Goal: Information Seeking & Learning: Learn about a topic

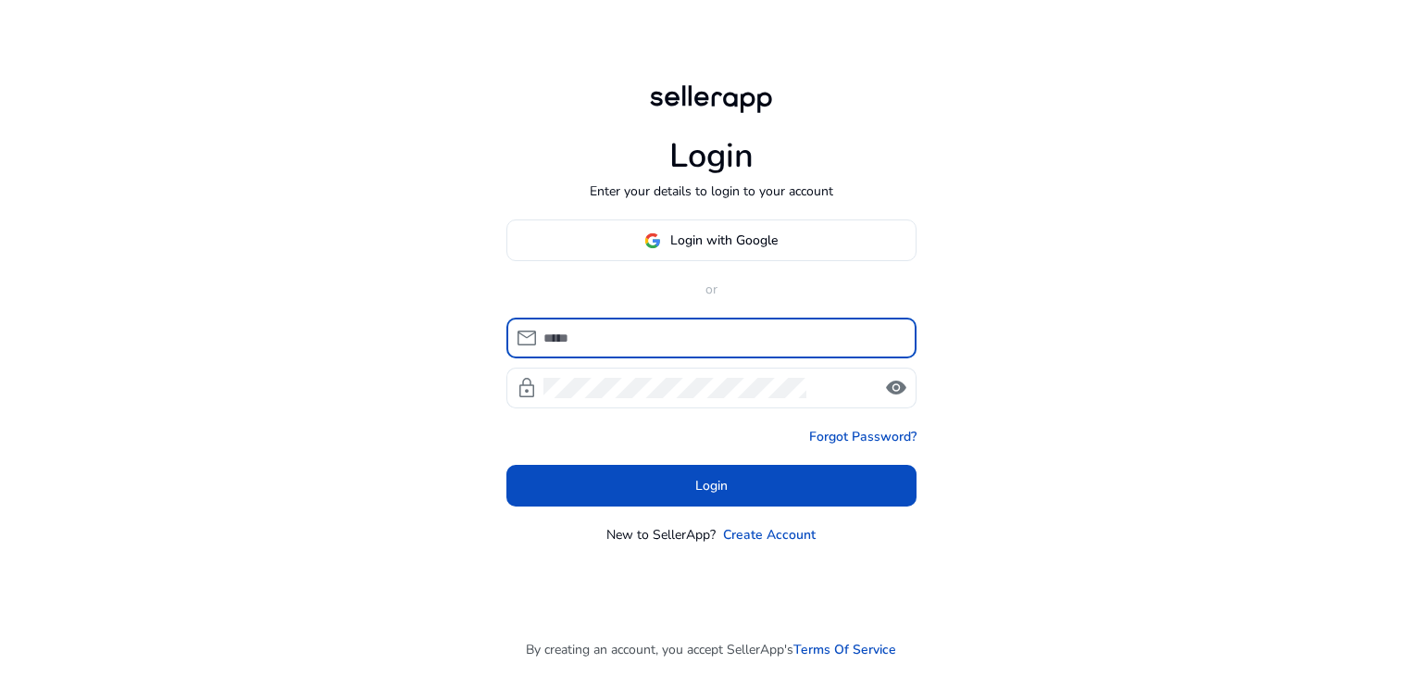
click at [694, 332] on input at bounding box center [722, 338] width 358 height 20
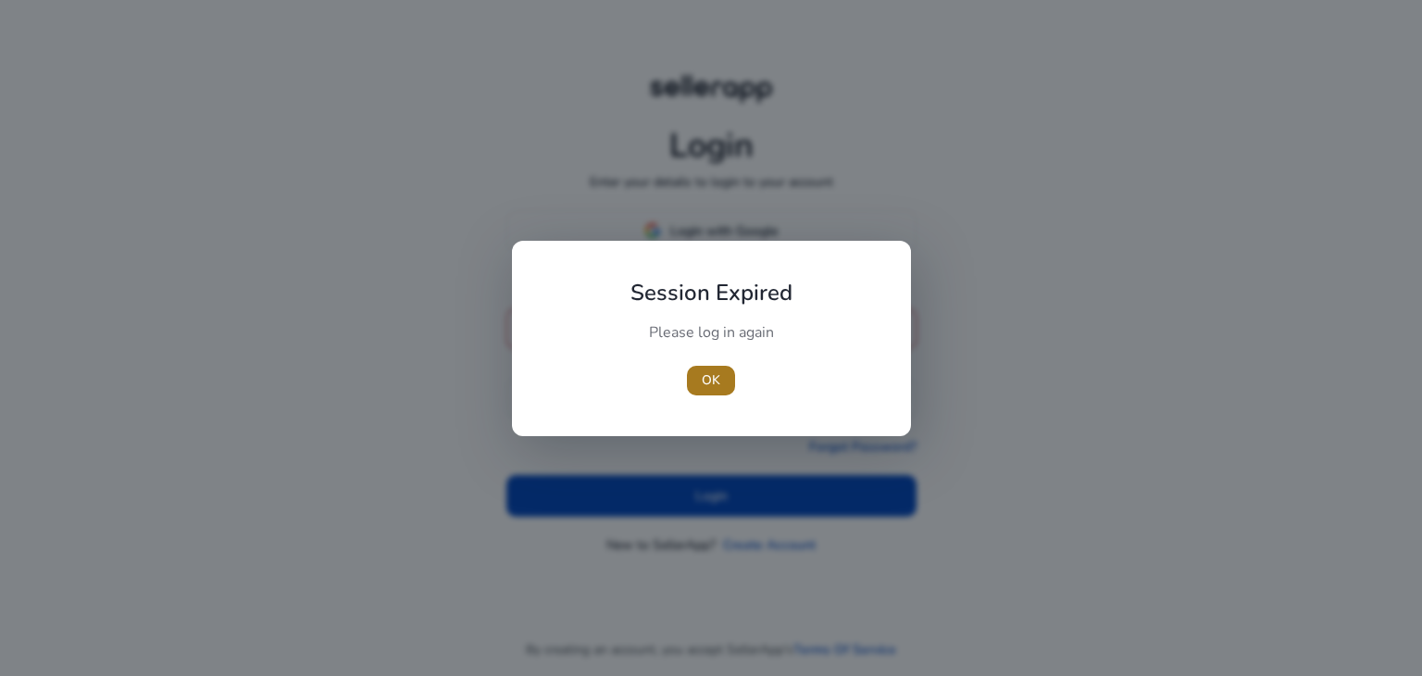
click at [720, 376] on span "button" at bounding box center [711, 380] width 48 height 44
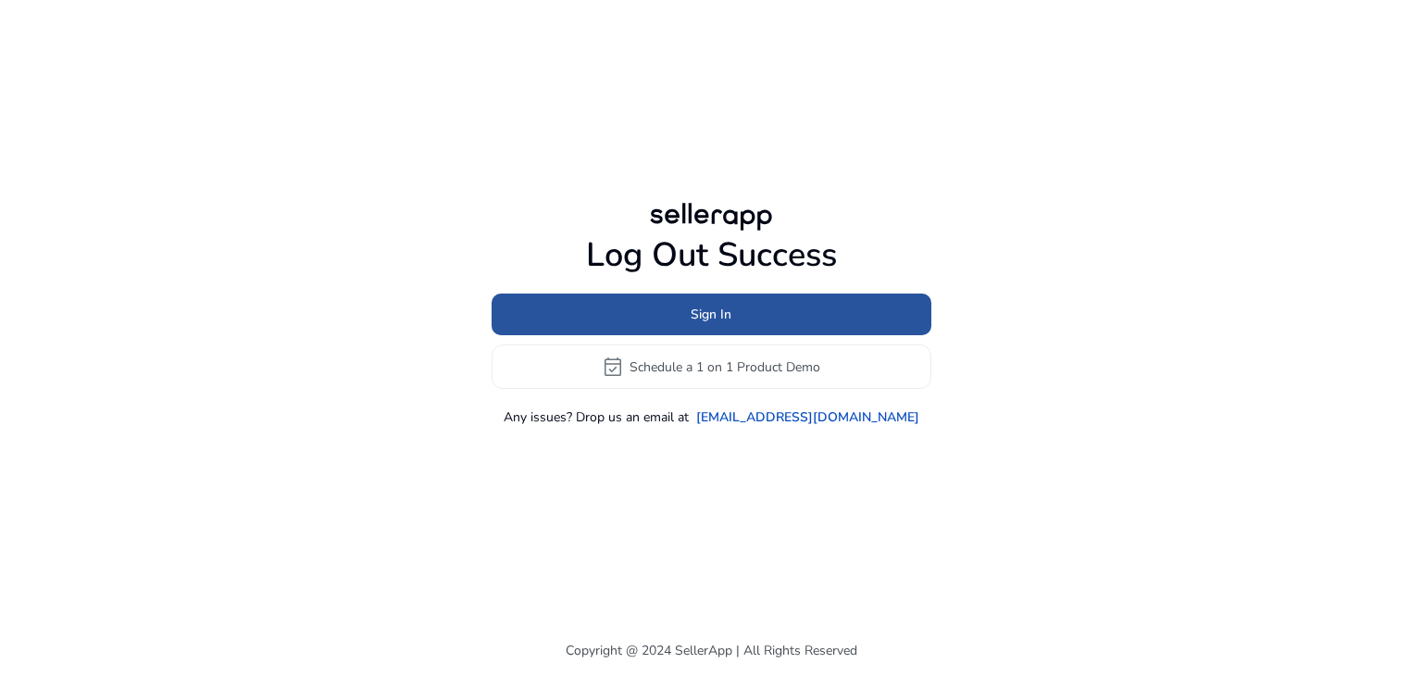
click at [740, 306] on span at bounding box center [712, 315] width 440 height 44
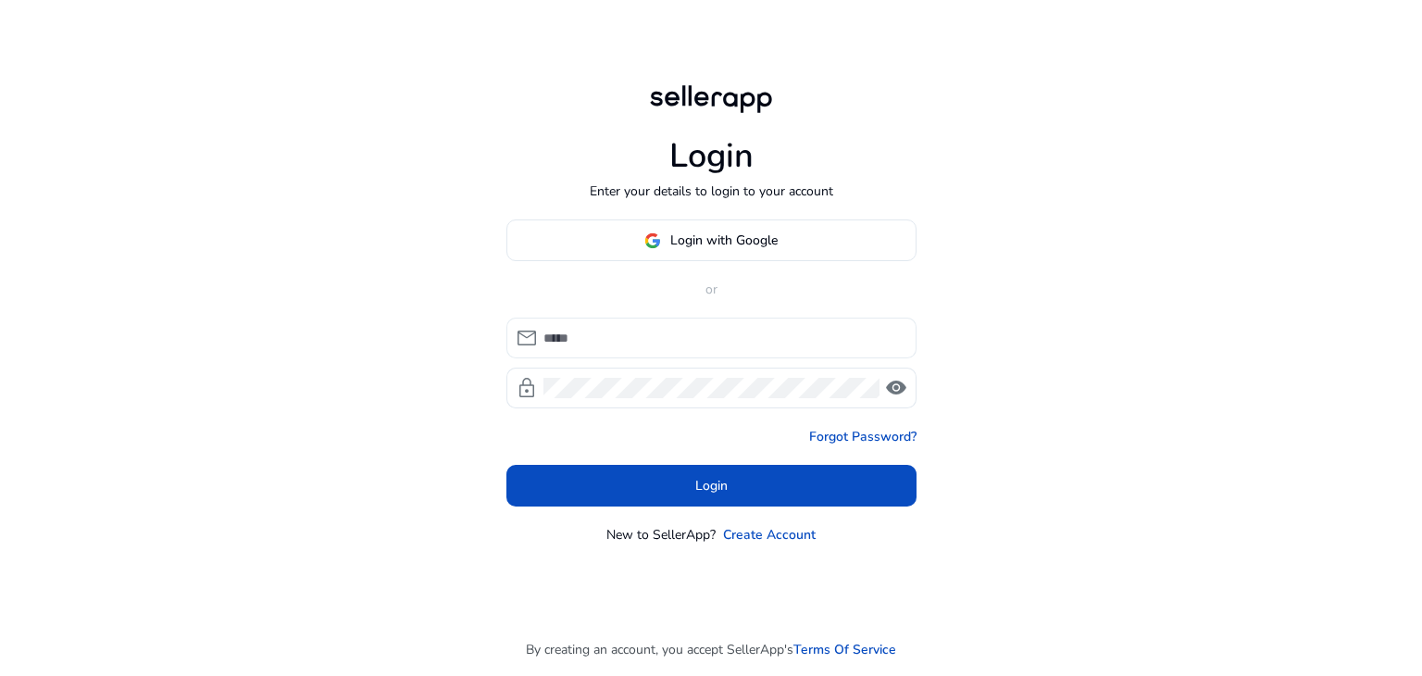
click at [654, 350] on div at bounding box center [722, 338] width 358 height 41
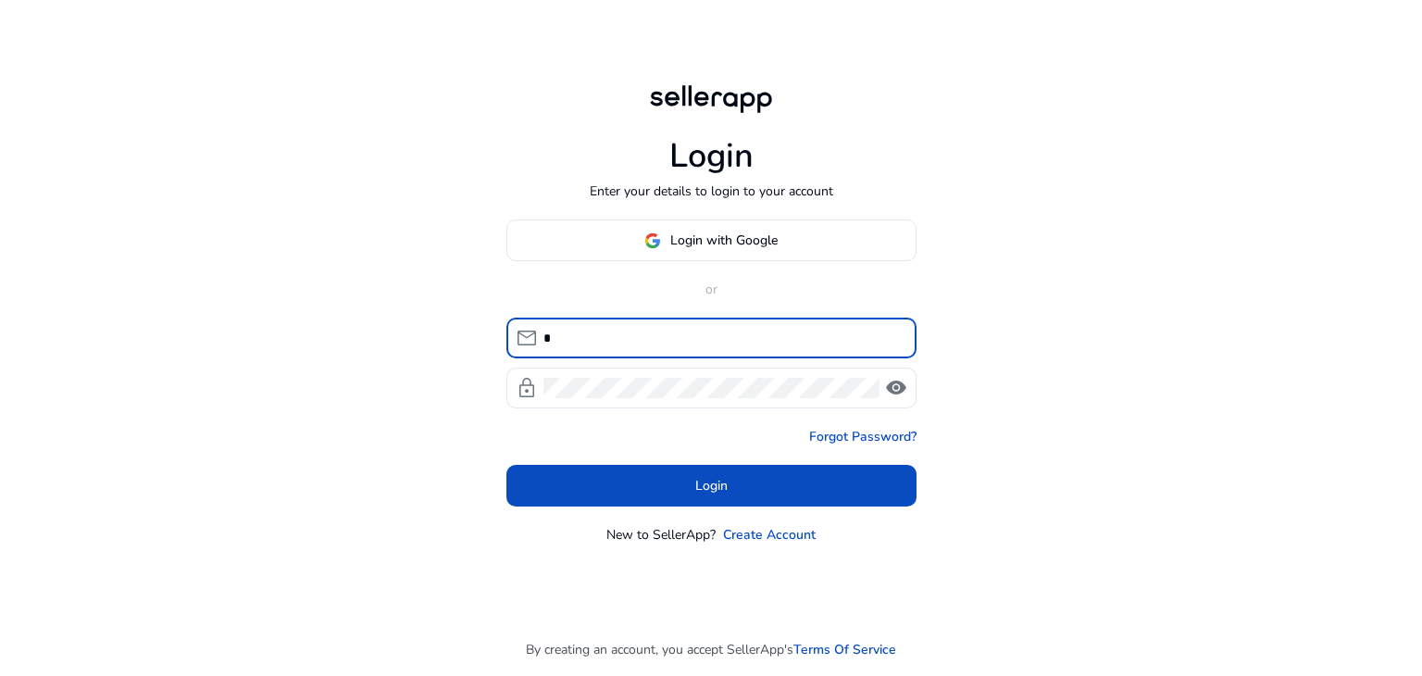
type input "**********"
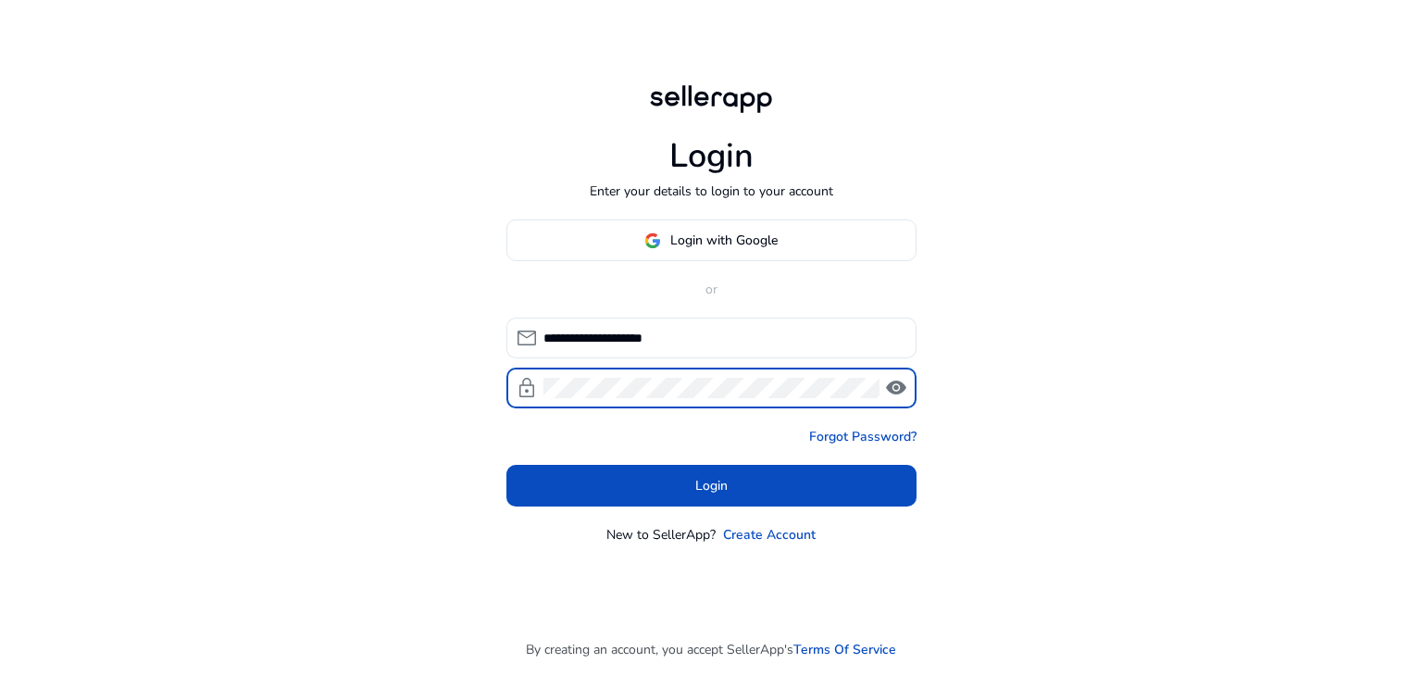
click button "Login" at bounding box center [711, 486] width 410 height 42
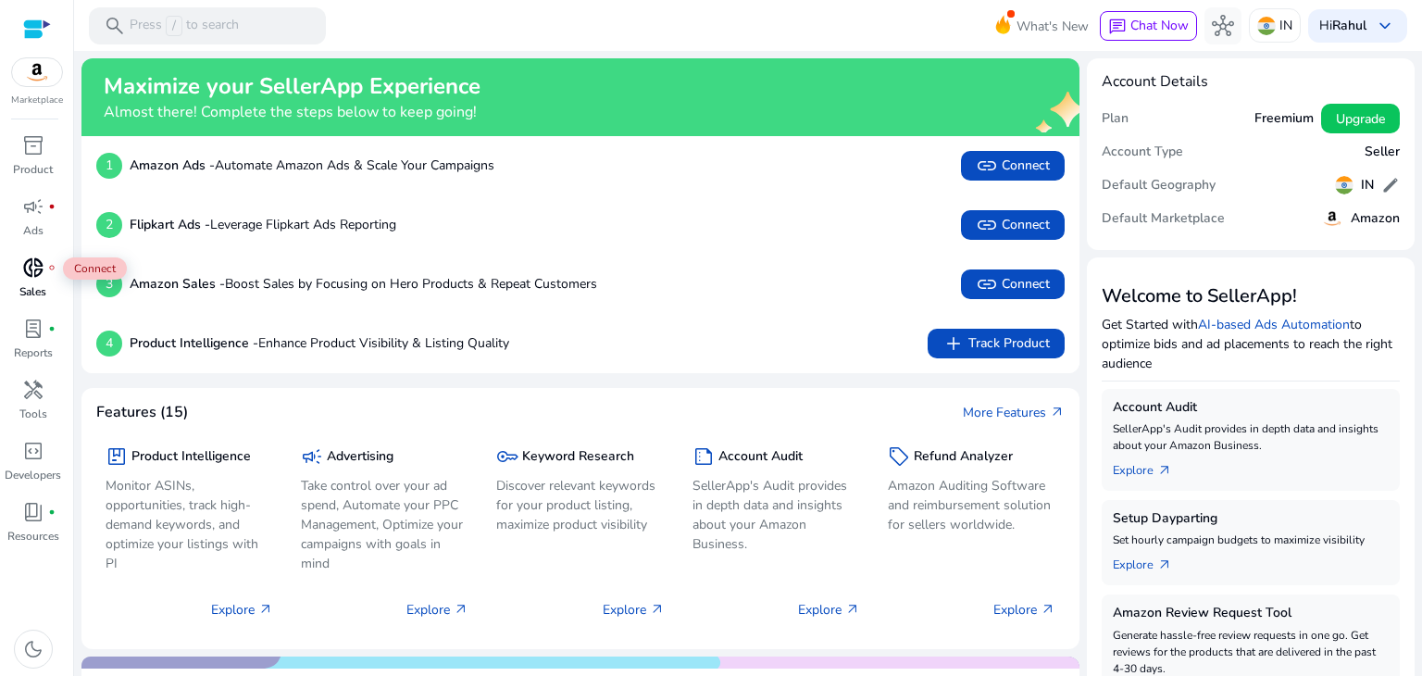
click at [46, 276] on div "donut_small fiber_manual_record" at bounding box center [33, 268] width 52 height 30
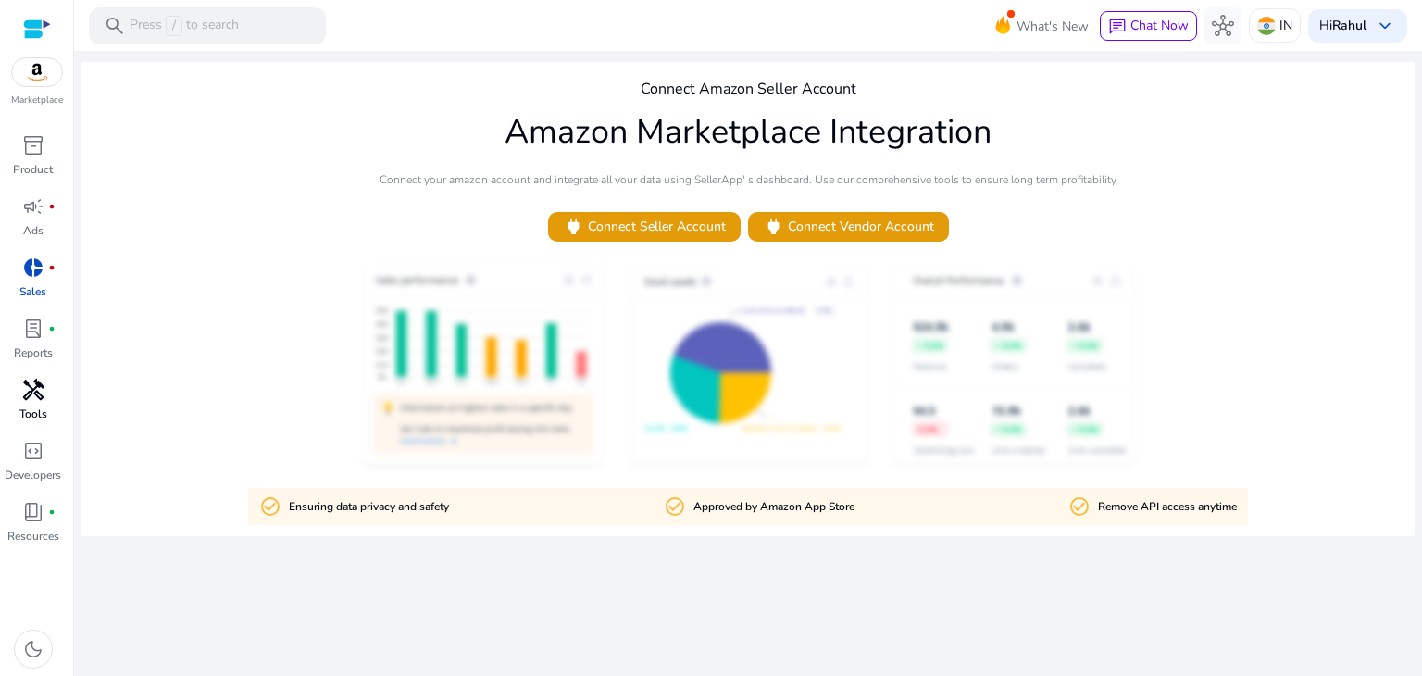
click at [37, 405] on link "handyman Tools" at bounding box center [33, 405] width 66 height 61
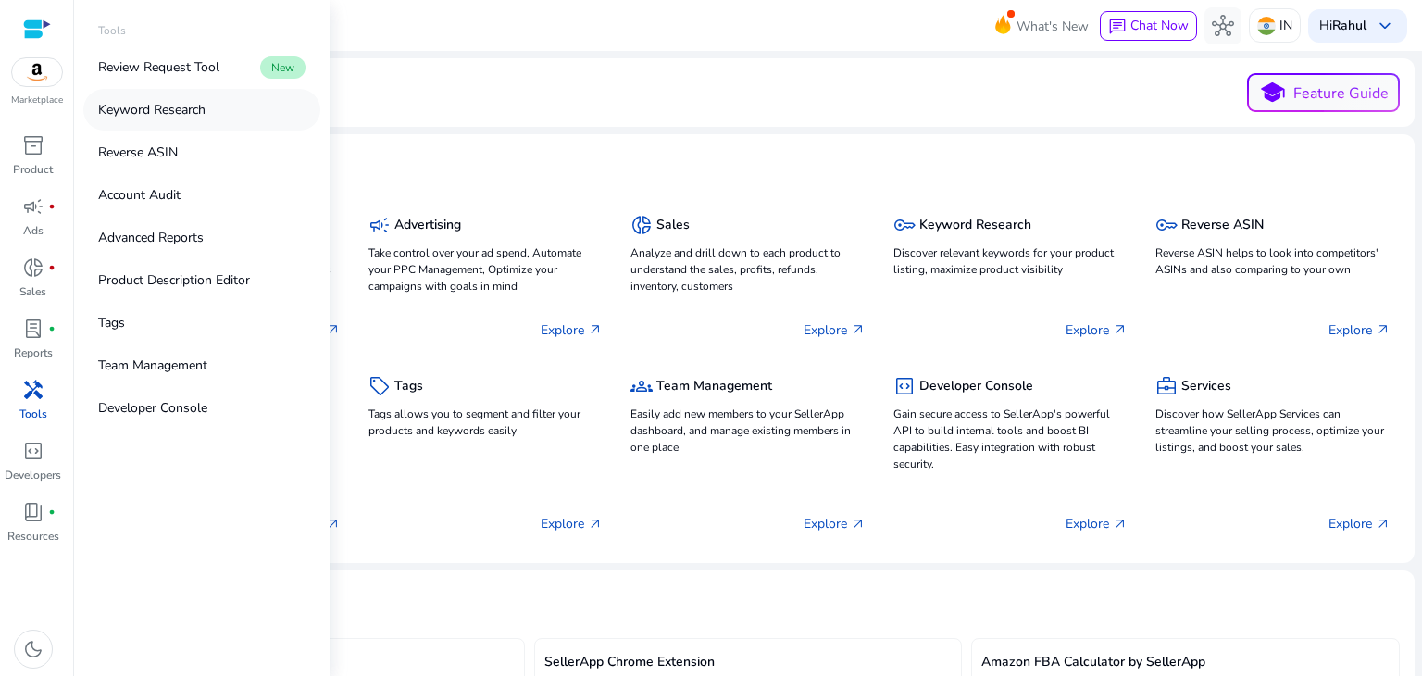
click at [189, 98] on link "Keyword Research" at bounding box center [201, 110] width 237 height 42
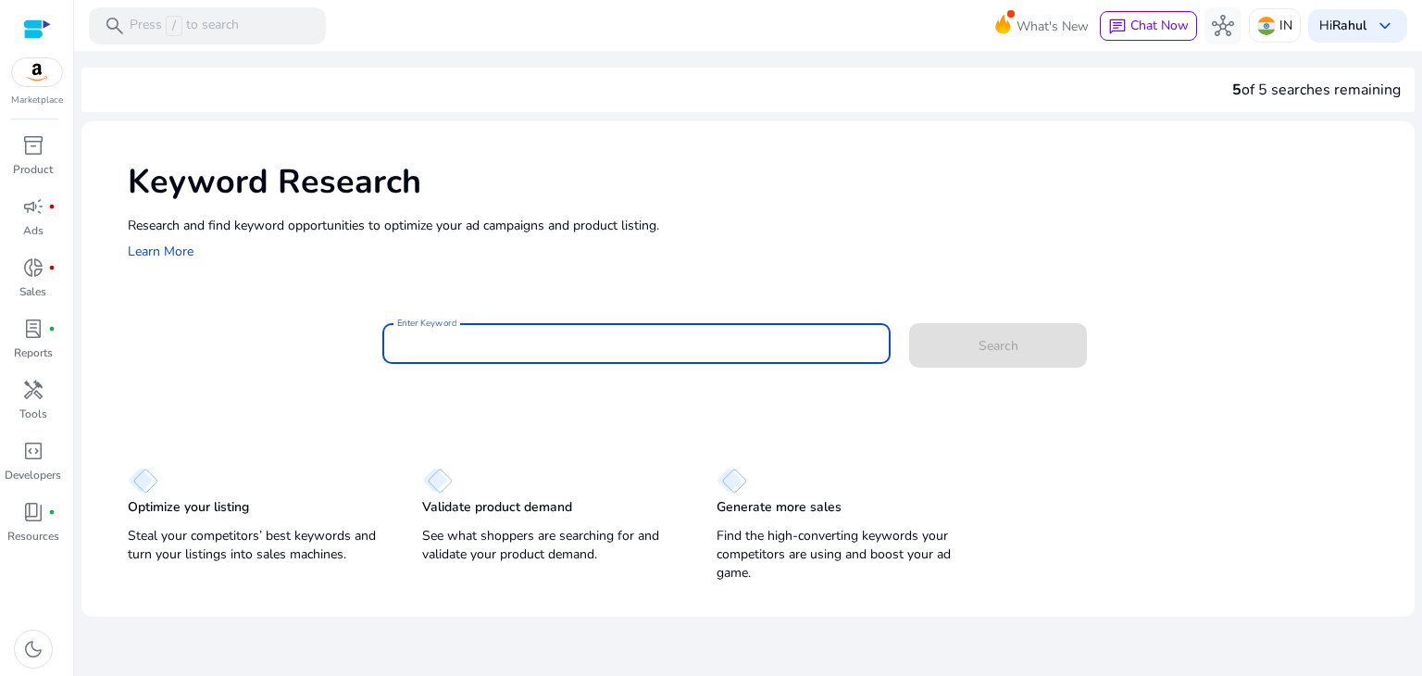
click at [524, 353] on input "Enter Keyword" at bounding box center [637, 343] width 480 height 20
paste input "**********"
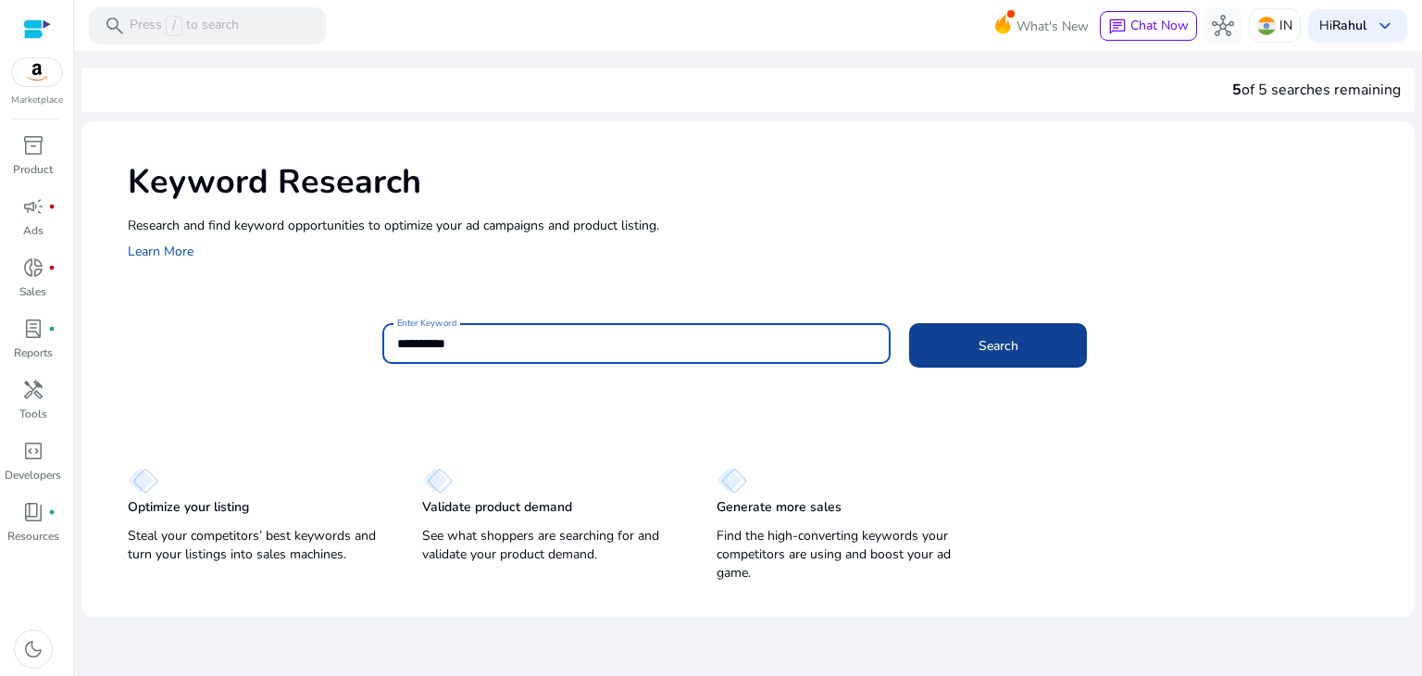
type input "**********"
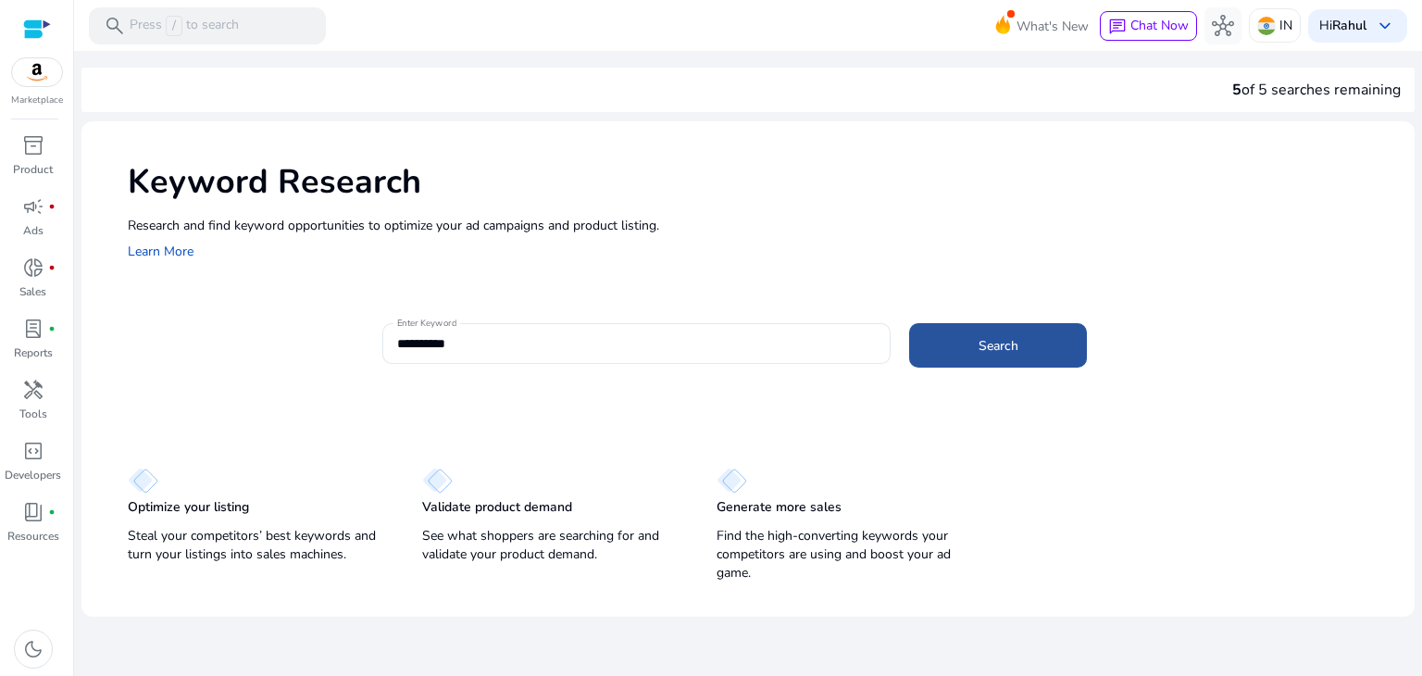
click at [1000, 345] on span "Search" at bounding box center [998, 345] width 40 height 19
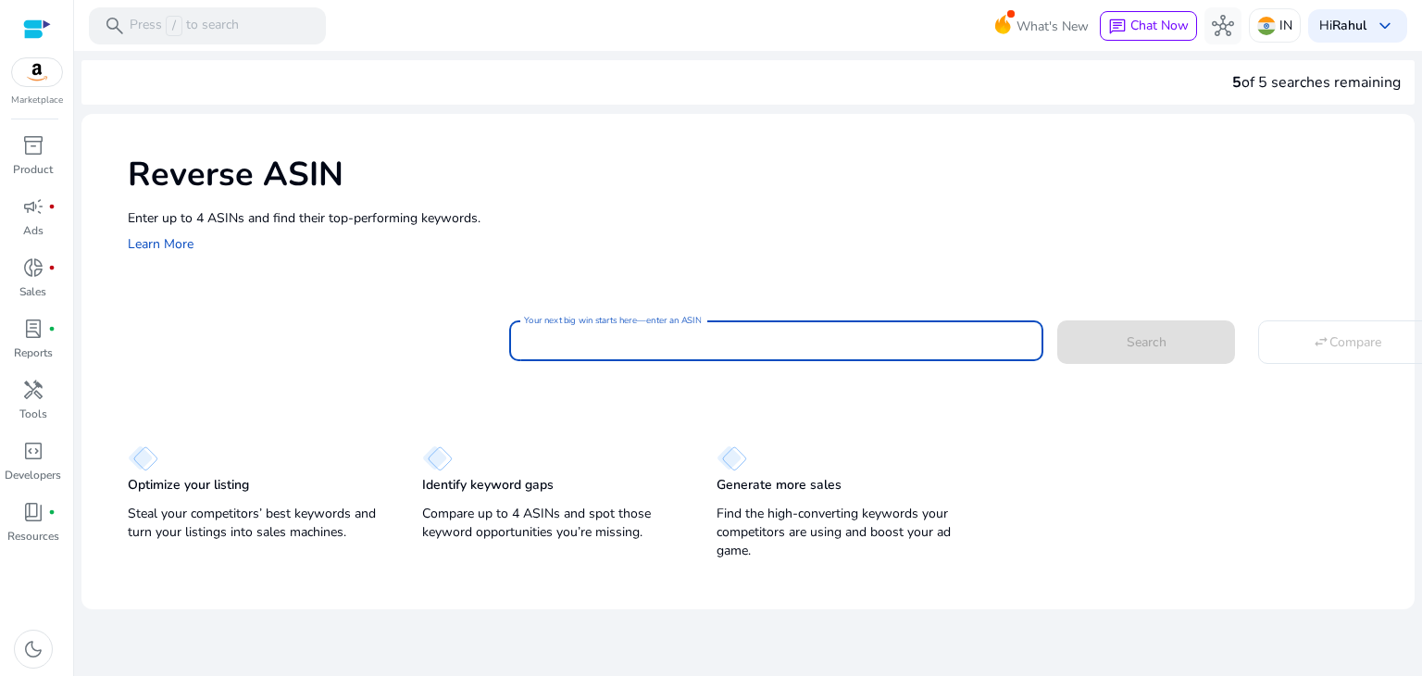
click at [654, 347] on input "Your next big win starts here—enter an ASIN" at bounding box center [776, 340] width 505 height 20
paste input "**********"
type input "**********"
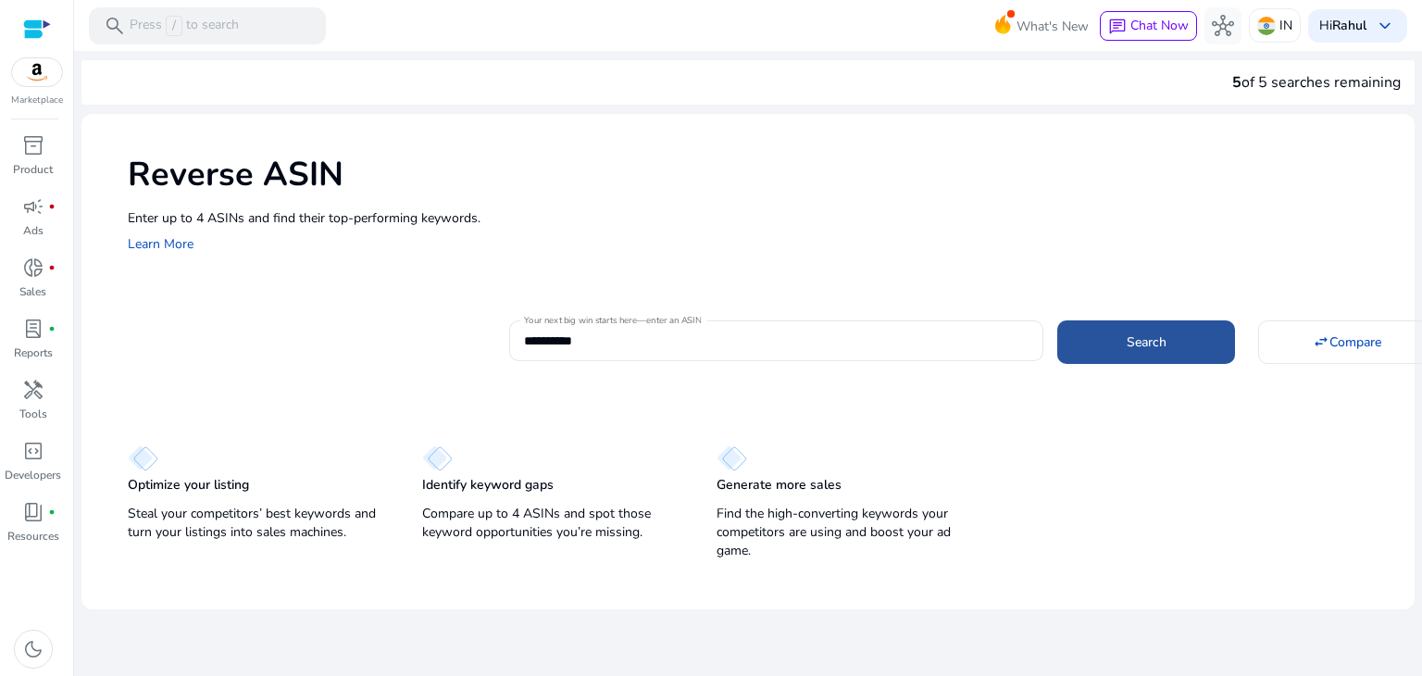
click at [1167, 330] on span at bounding box center [1146, 341] width 178 height 44
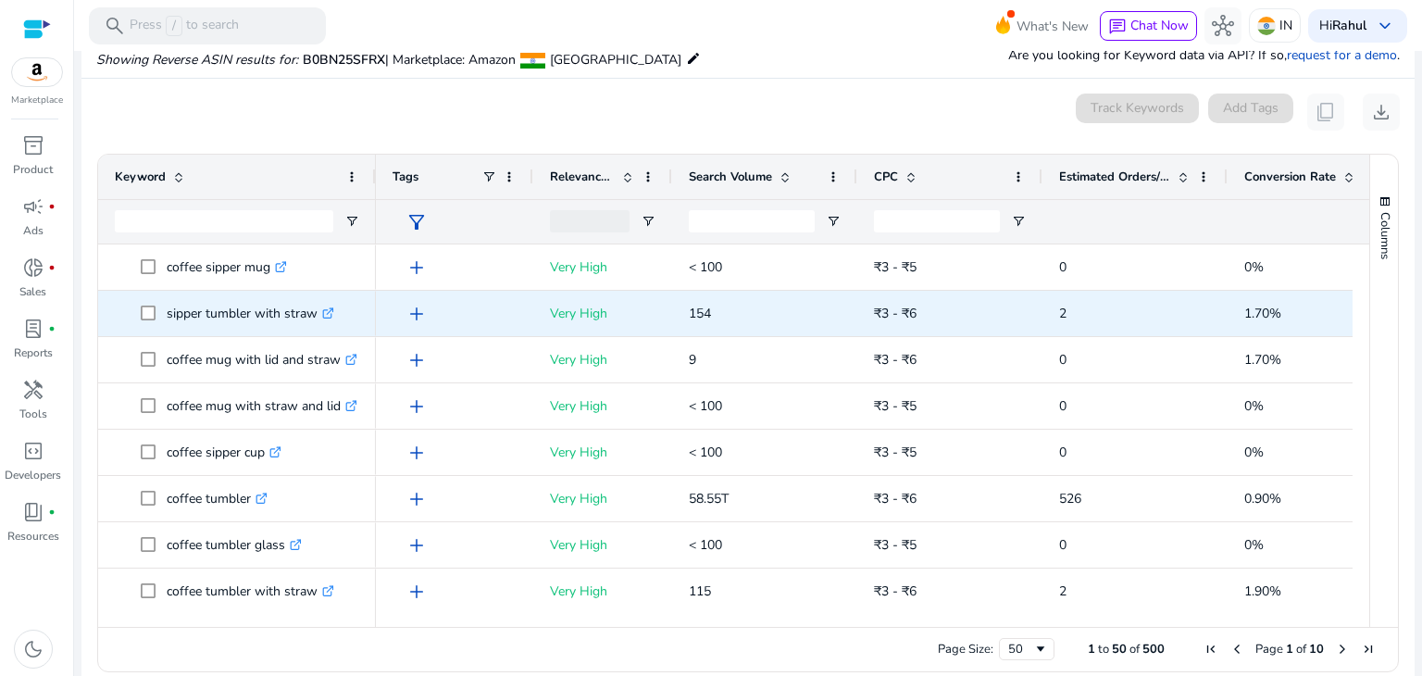
scroll to position [198, 0]
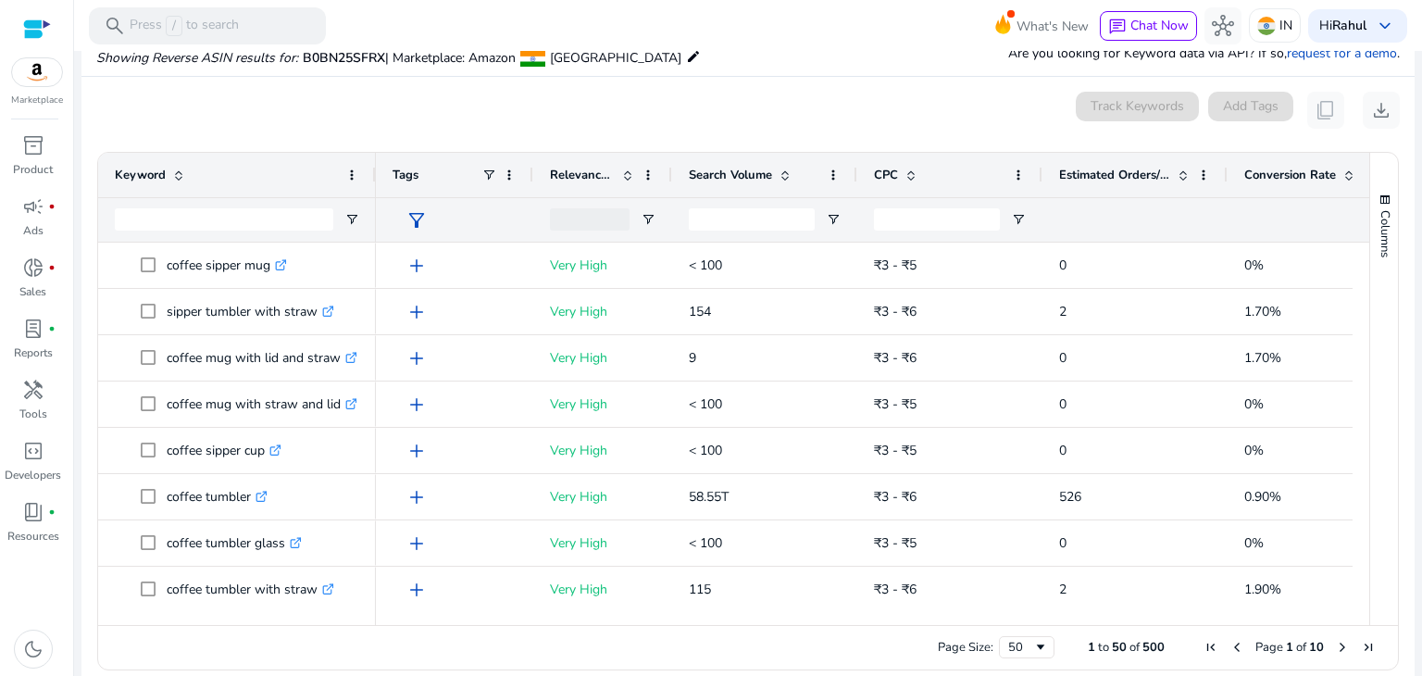
click at [733, 175] on span "Search Volume" at bounding box center [730, 175] width 83 height 17
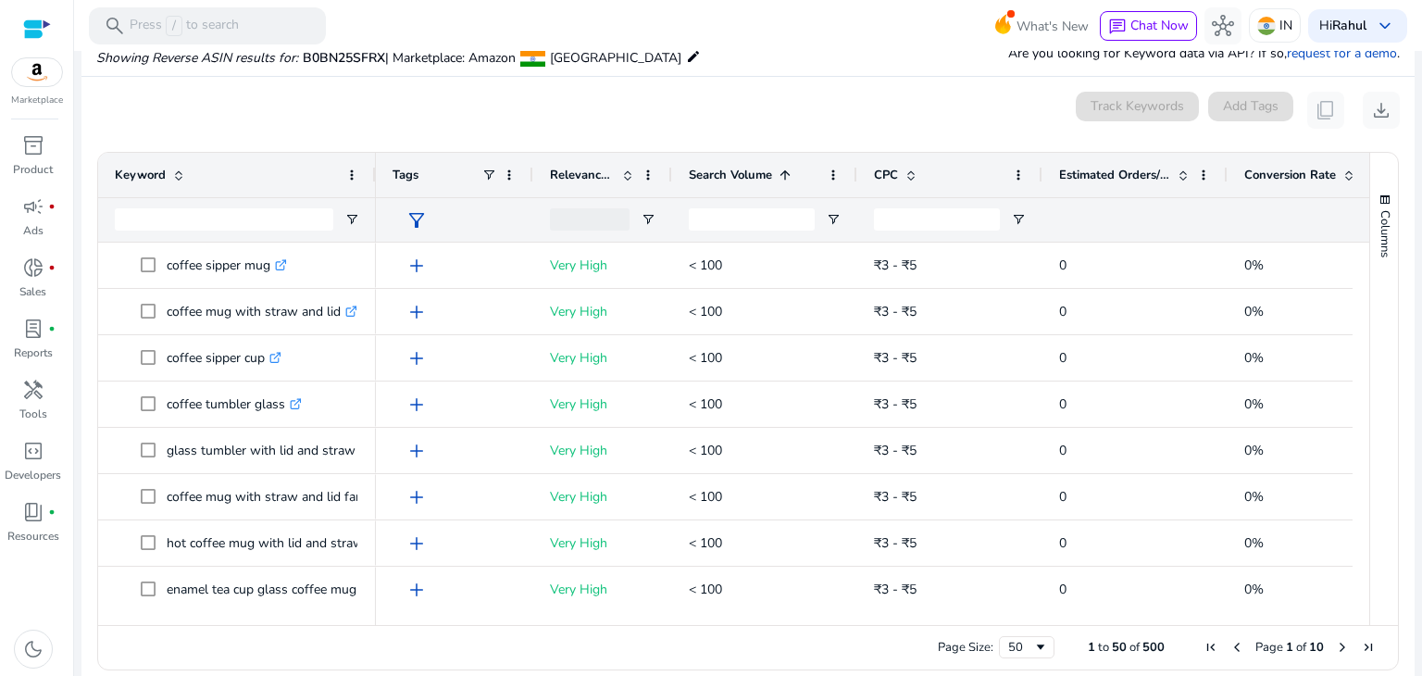
click at [733, 175] on span "Search Volume" at bounding box center [730, 175] width 83 height 17
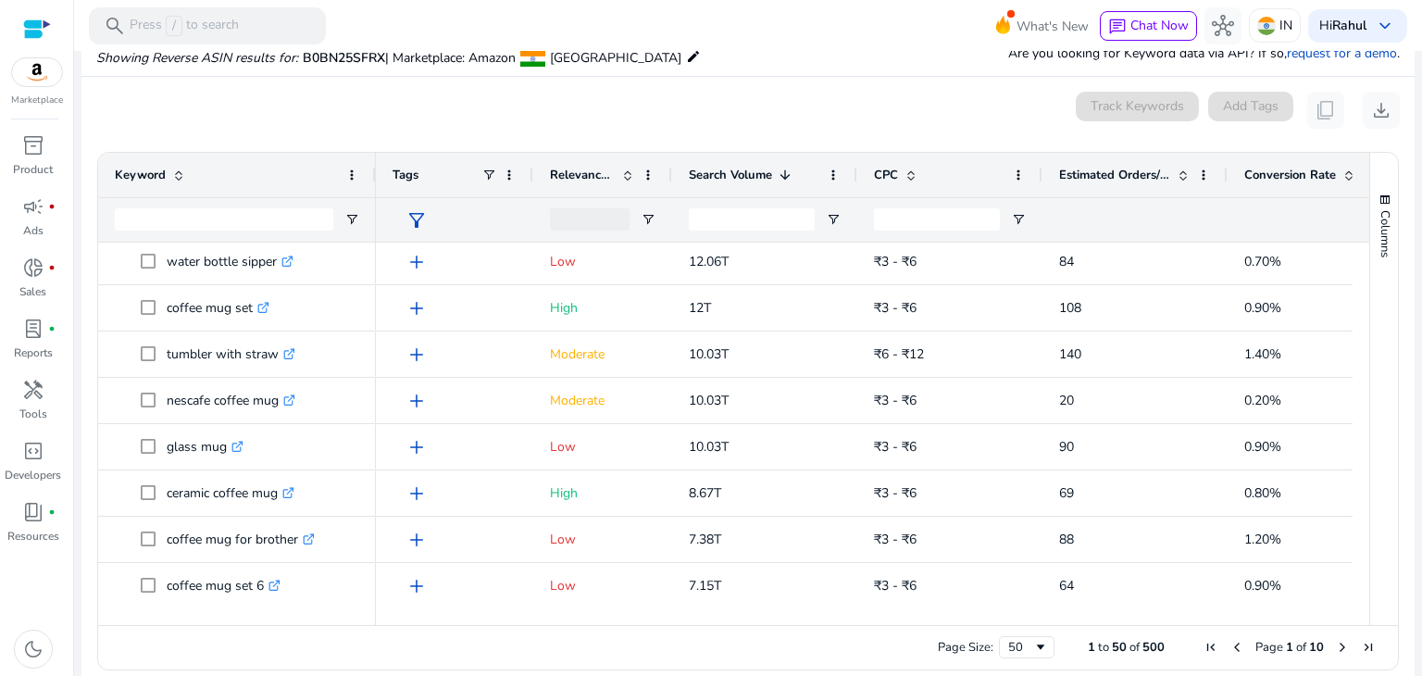
scroll to position [0, 0]
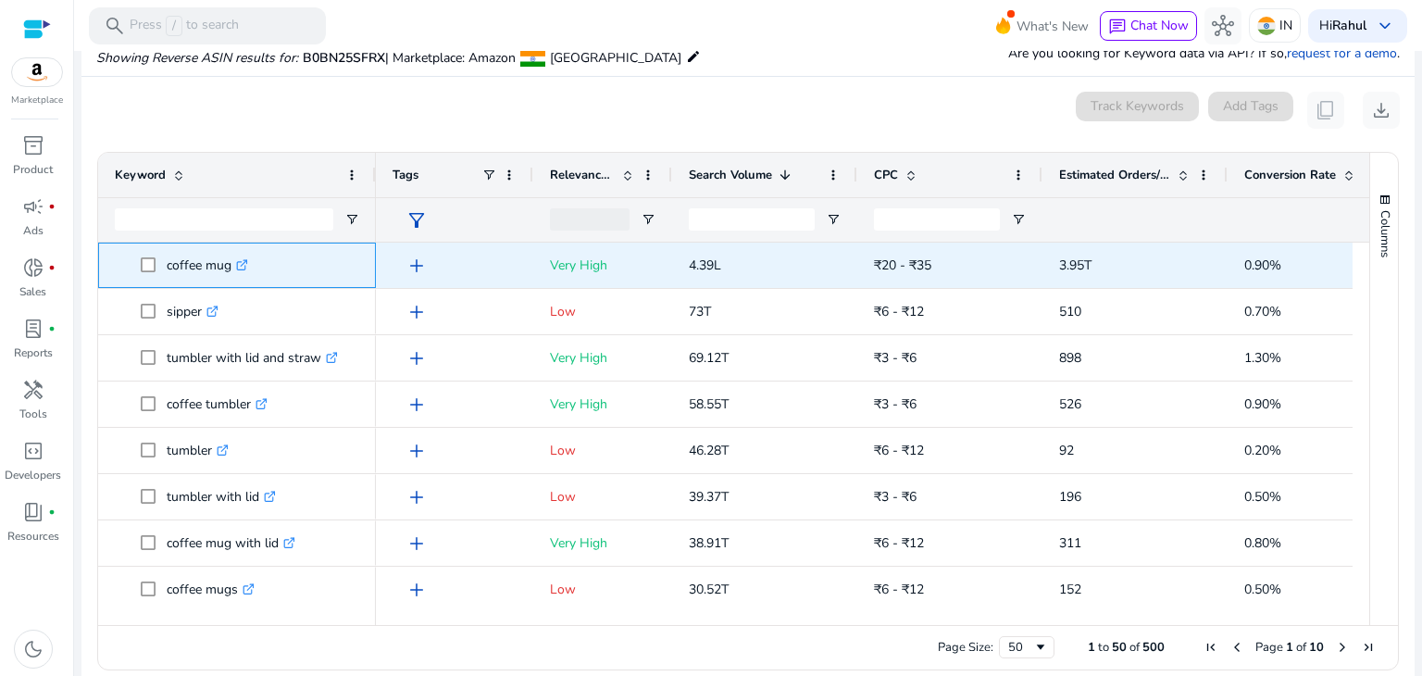
drag, startPoint x: 163, startPoint y: 268, endPoint x: 228, endPoint y: 273, distance: 65.0
click at [228, 273] on span "coffee mug .st0{fill:#2c8af8}" at bounding box center [250, 265] width 218 height 38
copy span "coffee mug"
click at [163, 268] on span at bounding box center [154, 265] width 26 height 38
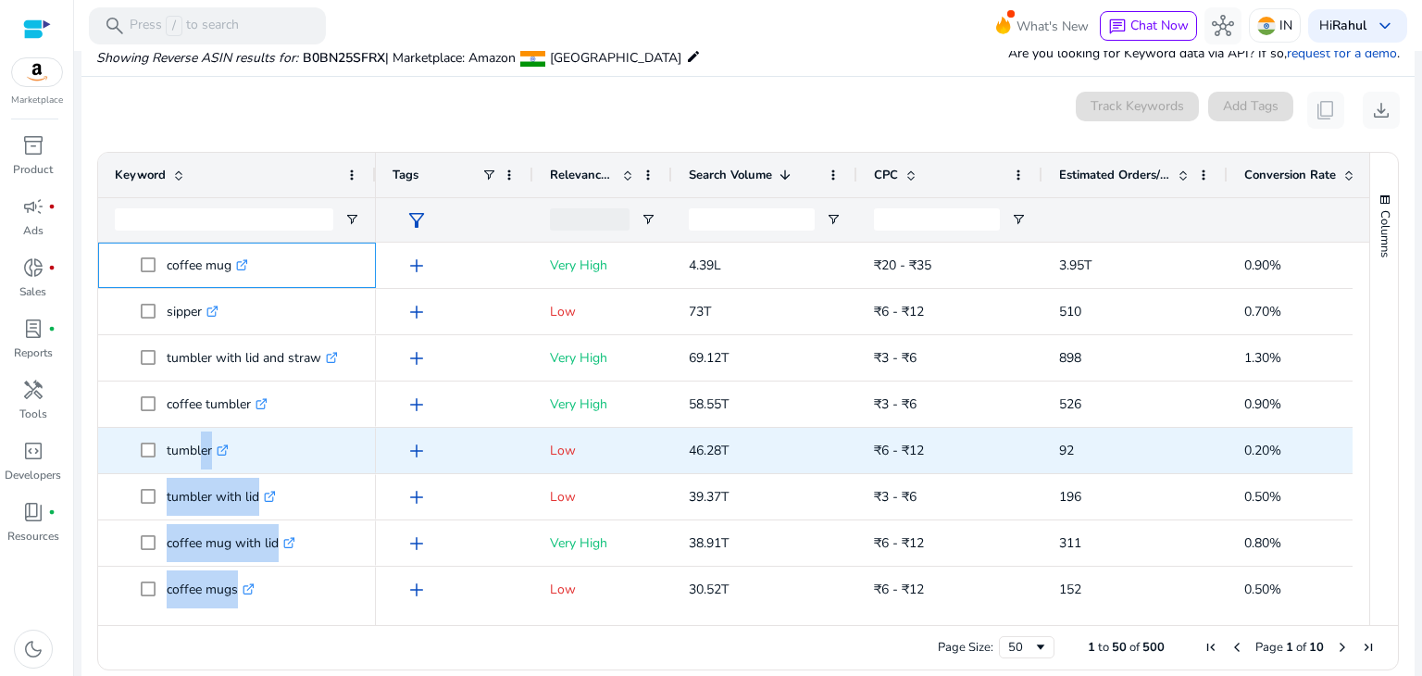
drag, startPoint x: 163, startPoint y: 268, endPoint x: 196, endPoint y: 431, distance: 167.2
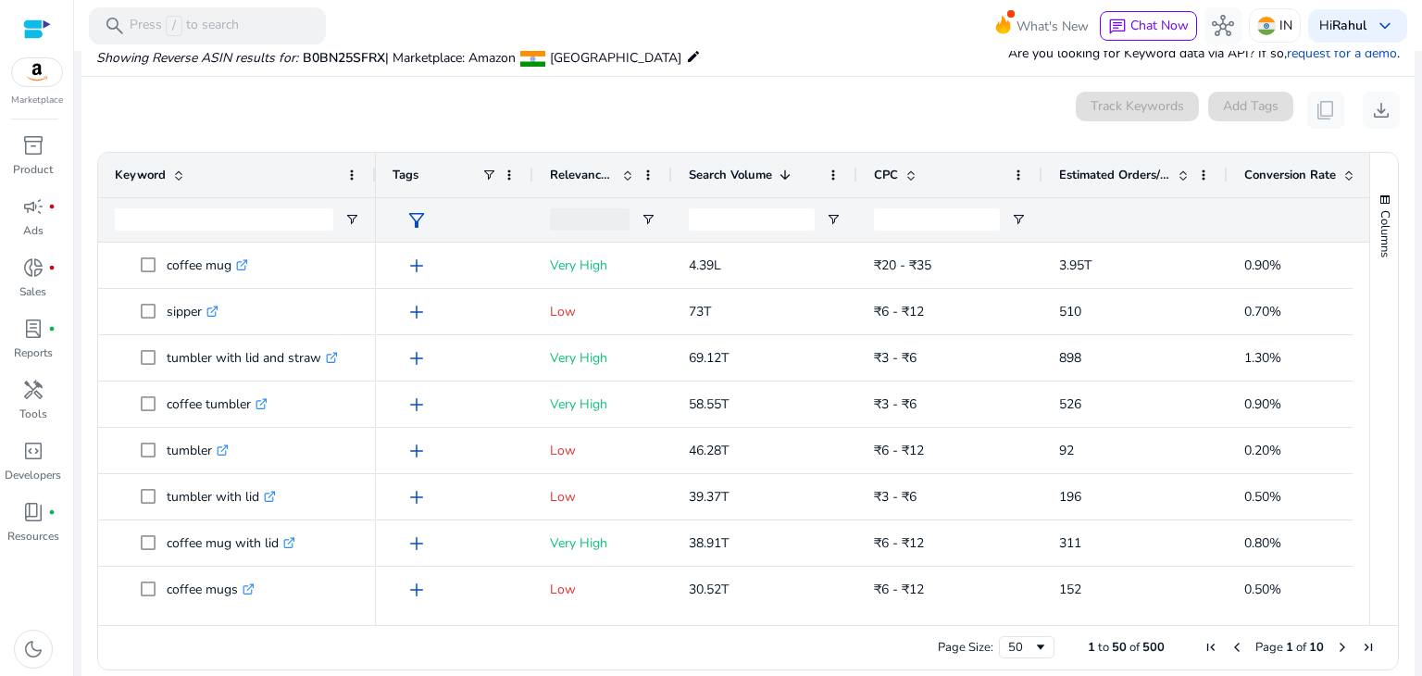
click at [193, 122] on div "0 keyword(s) selected Track Keywords Add Tags content_copy download" at bounding box center [747, 110] width 1303 height 37
drag, startPoint x: 163, startPoint y: 265, endPoint x: 133, endPoint y: 103, distance: 164.7
click at [133, 103] on mat-card "0 keyword(s) selected Track Keywords Add Tags content_copy download Press SPACE…" at bounding box center [747, 385] width 1333 height 617
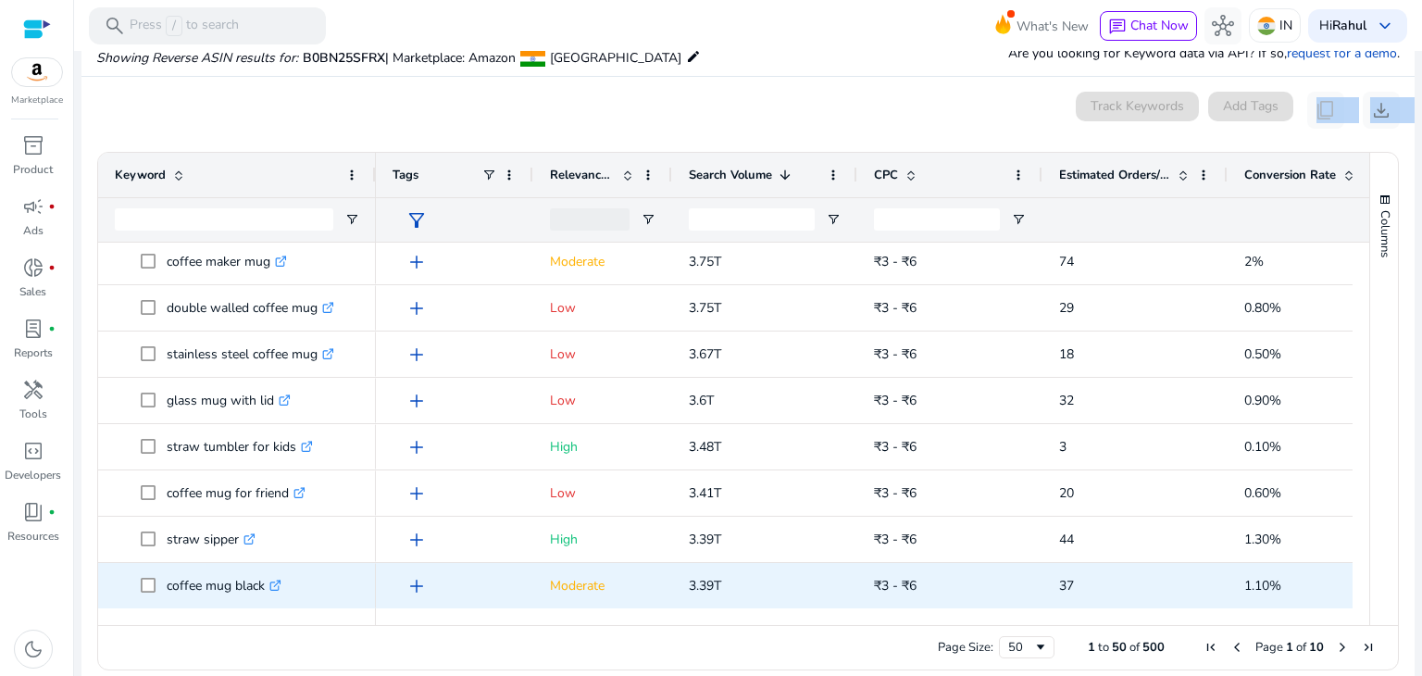
drag, startPoint x: 166, startPoint y: 264, endPoint x: 266, endPoint y: 589, distance: 340.0
copy div "coffee mug .st0{fill:#2c8af8} mug with straw .st0{fill:#2c8af8} clay craft coff…"
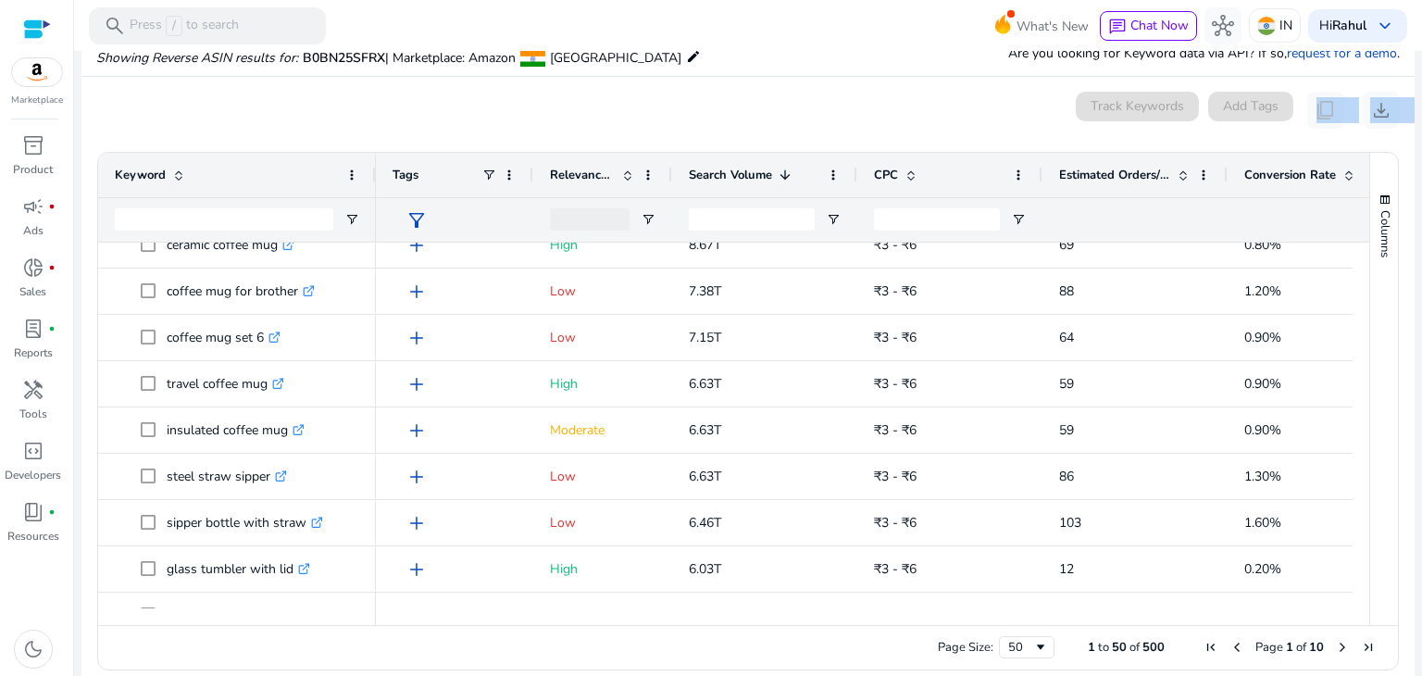
scroll to position [487, 0]
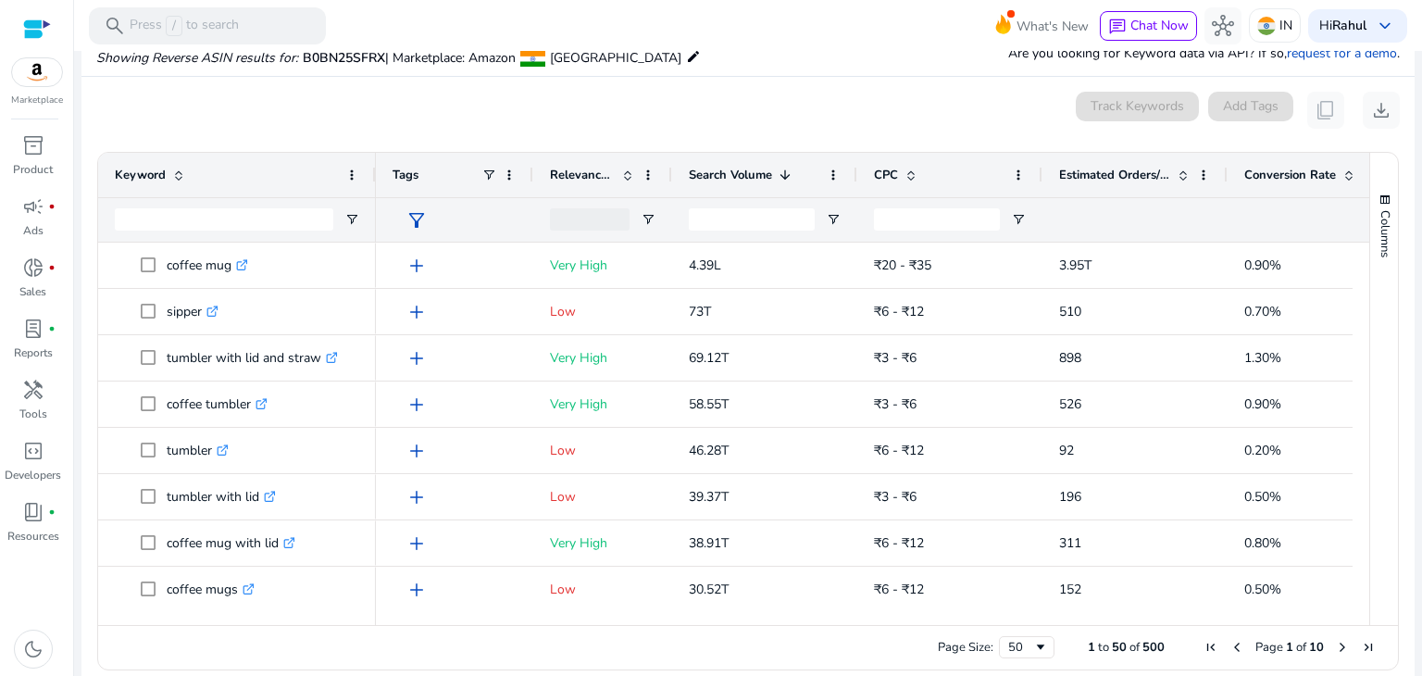
click at [280, 128] on mat-card "0 keyword(s) selected Track Keywords Add Tags content_copy download Press SPACE…" at bounding box center [747, 385] width 1333 height 617
click at [352, 175] on span at bounding box center [351, 175] width 15 height 15
click at [485, 103] on div "0 keyword(s) selected Track Keywords Add Tags content_copy download" at bounding box center [747, 110] width 1303 height 37
click at [1374, 109] on span "download" at bounding box center [1381, 110] width 22 height 22
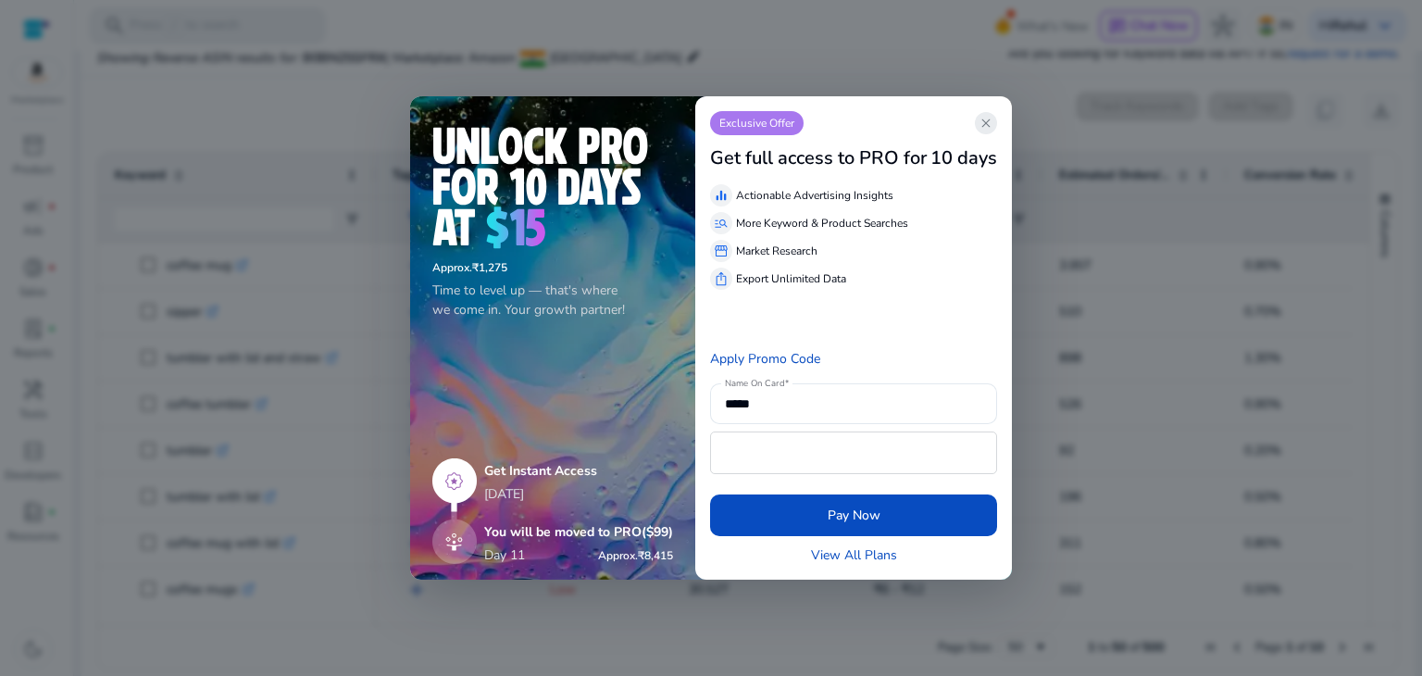
click at [988, 127] on span "close" at bounding box center [985, 123] width 15 height 15
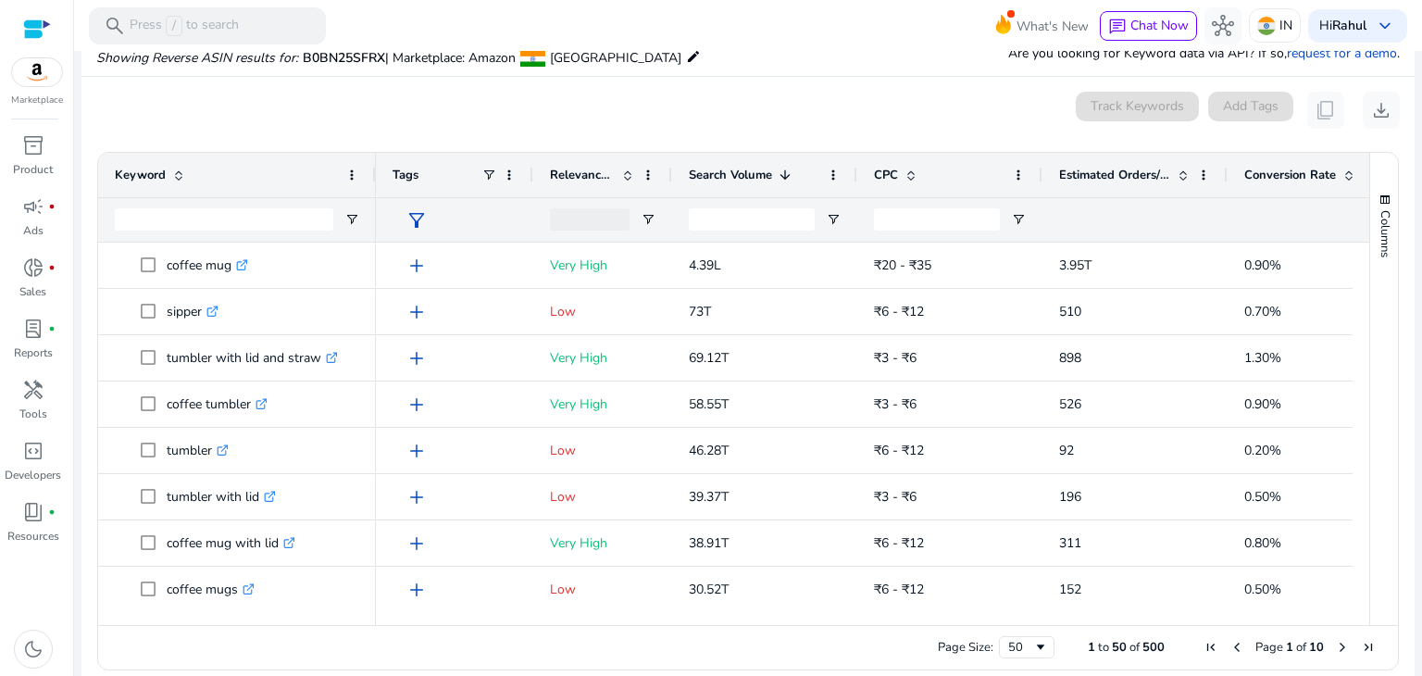
click at [667, 93] on div "0 keyword(s) selected Track Keywords Add Tags content_copy download" at bounding box center [747, 110] width 1303 height 37
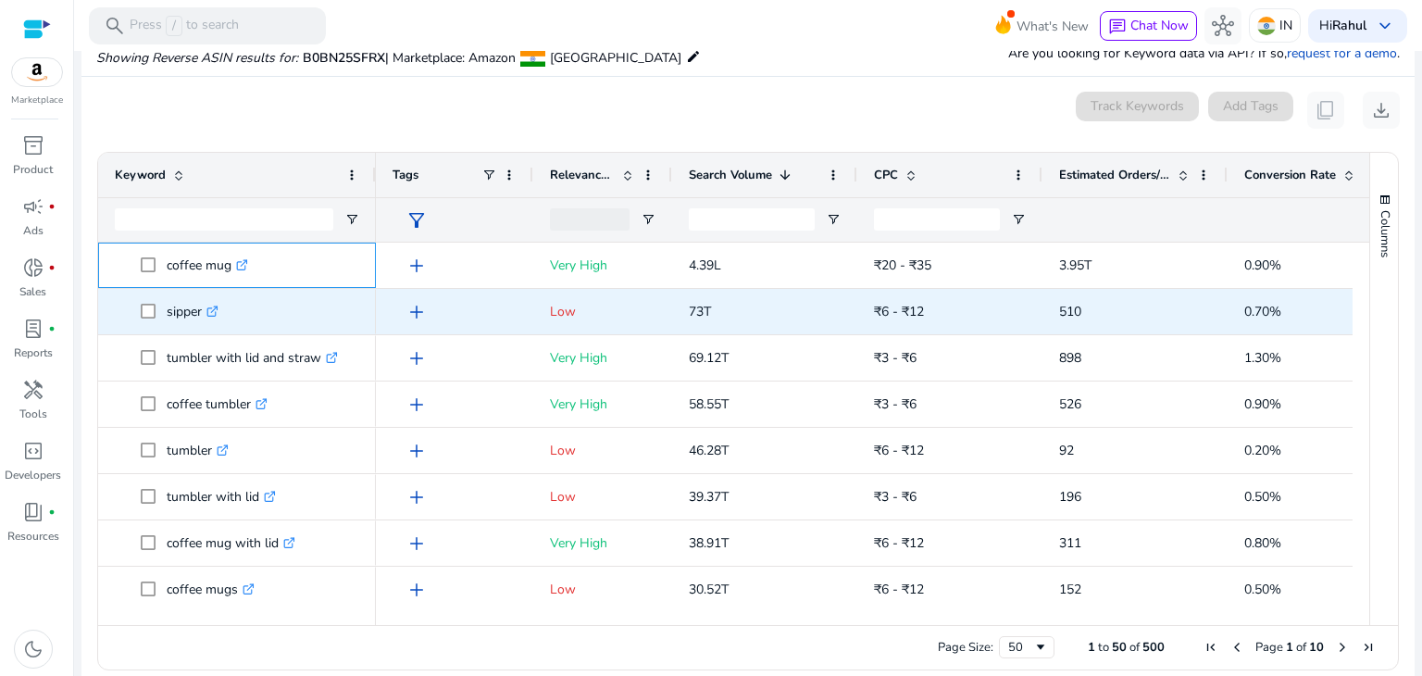
drag, startPoint x: 167, startPoint y: 268, endPoint x: 200, endPoint y: 317, distance: 59.3
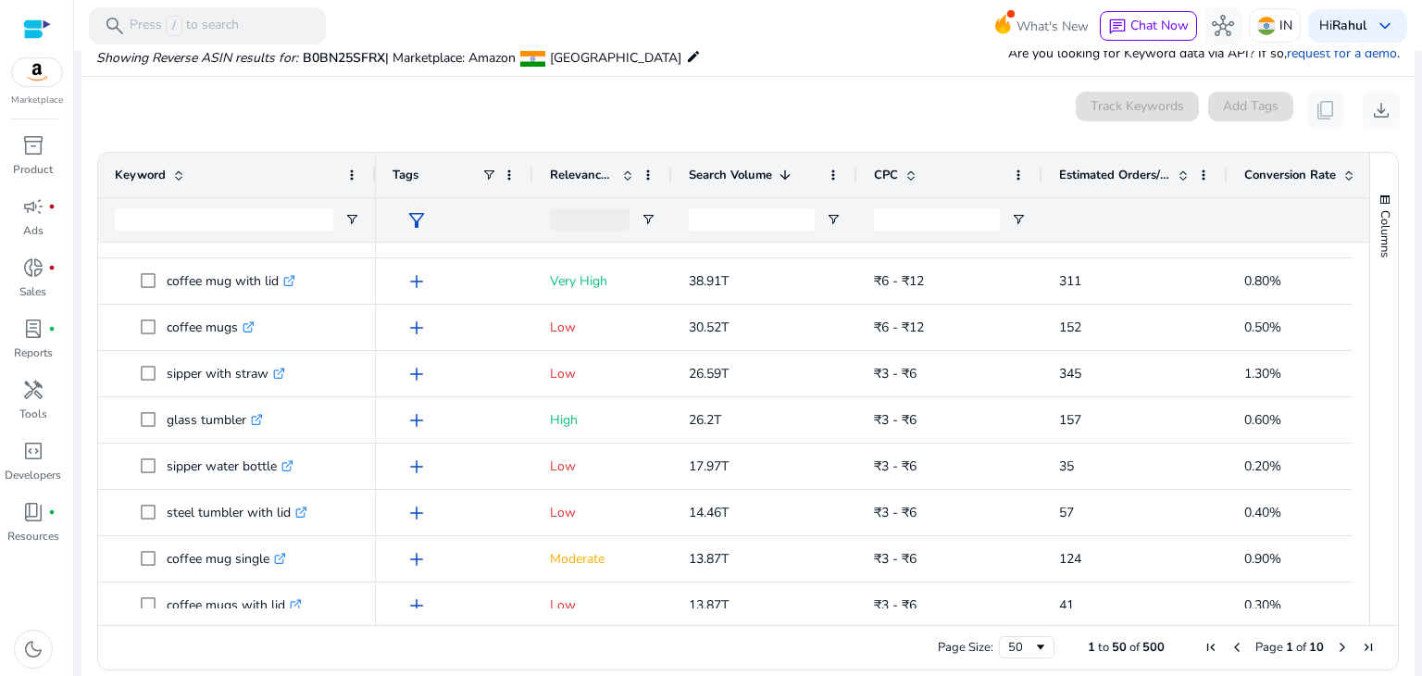
scroll to position [328, 0]
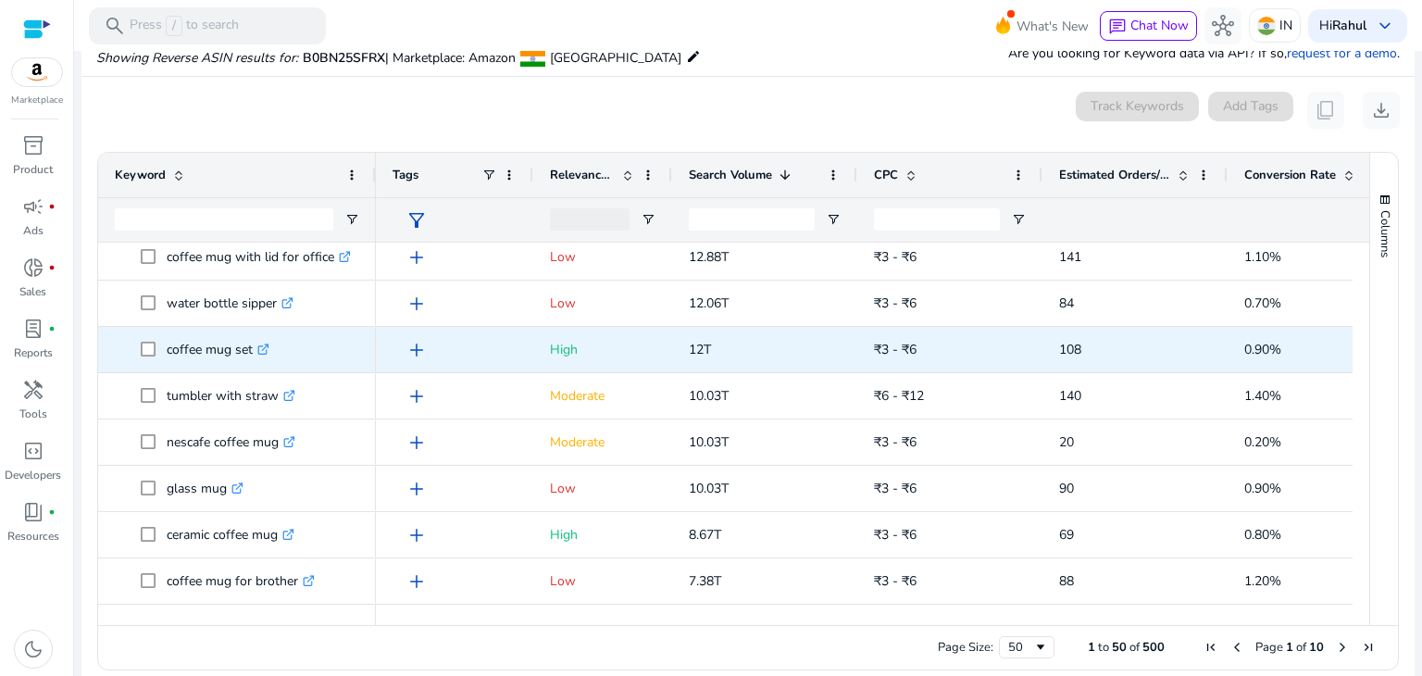
copy div "coffee mug .st0{fill:#2c8af8} coffee mug set .st0{fill:#2c8af8} coffee mug with…"
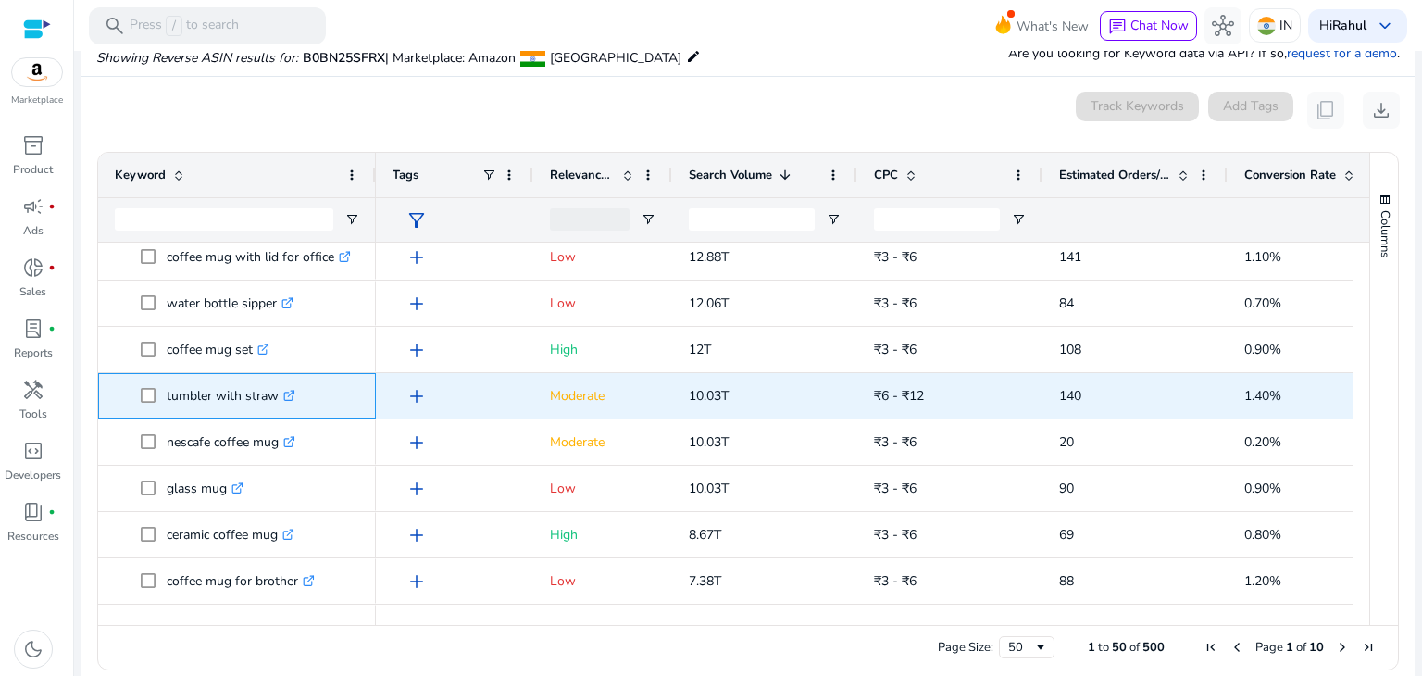
click at [165, 400] on span at bounding box center [154, 396] width 26 height 38
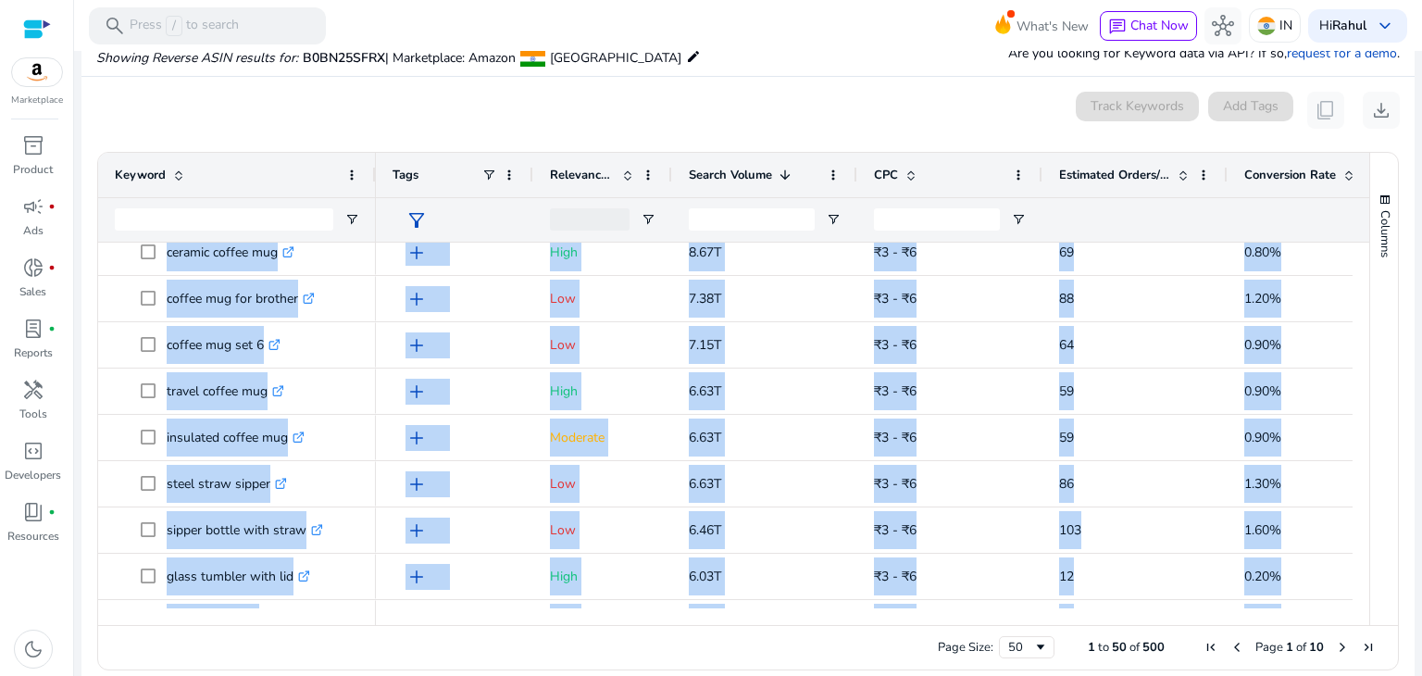
scroll to position [1065, 0]
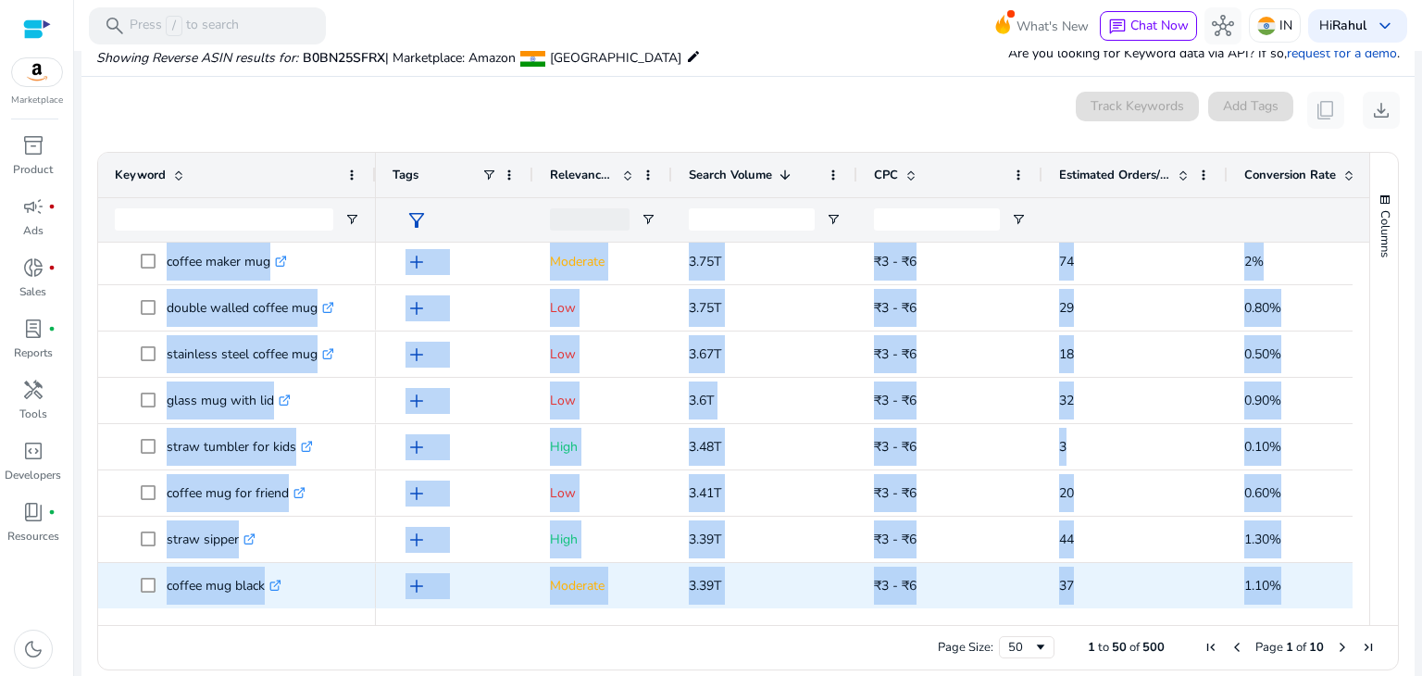
drag, startPoint x: 165, startPoint y: 400, endPoint x: 264, endPoint y: 601, distance: 224.0
copy div "tumbler with straw .st0{fill:#2c8af8} mug with straw .st0{fill:#2c8af8} clay cr…"
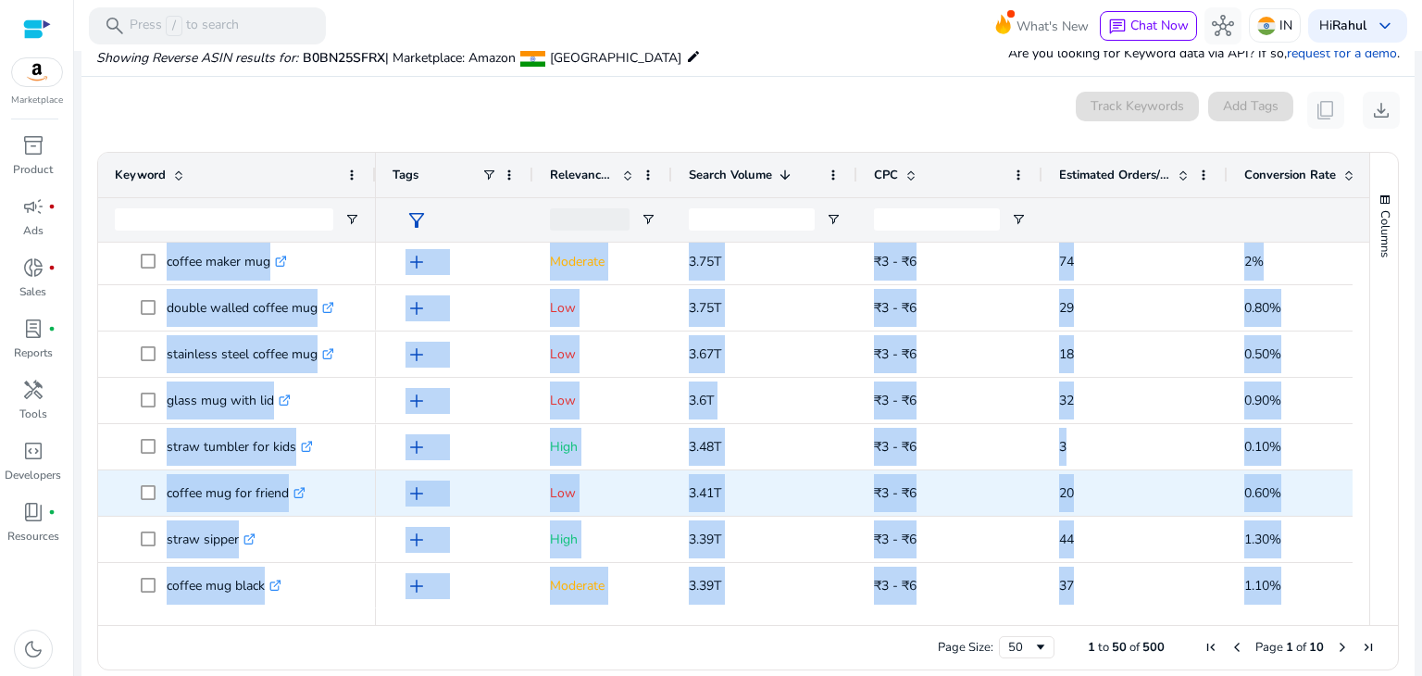
copy div "tumbler with straw .st0{fill:#2c8af8} mug with straw .st0{fill:#2c8af8} clay cr…"
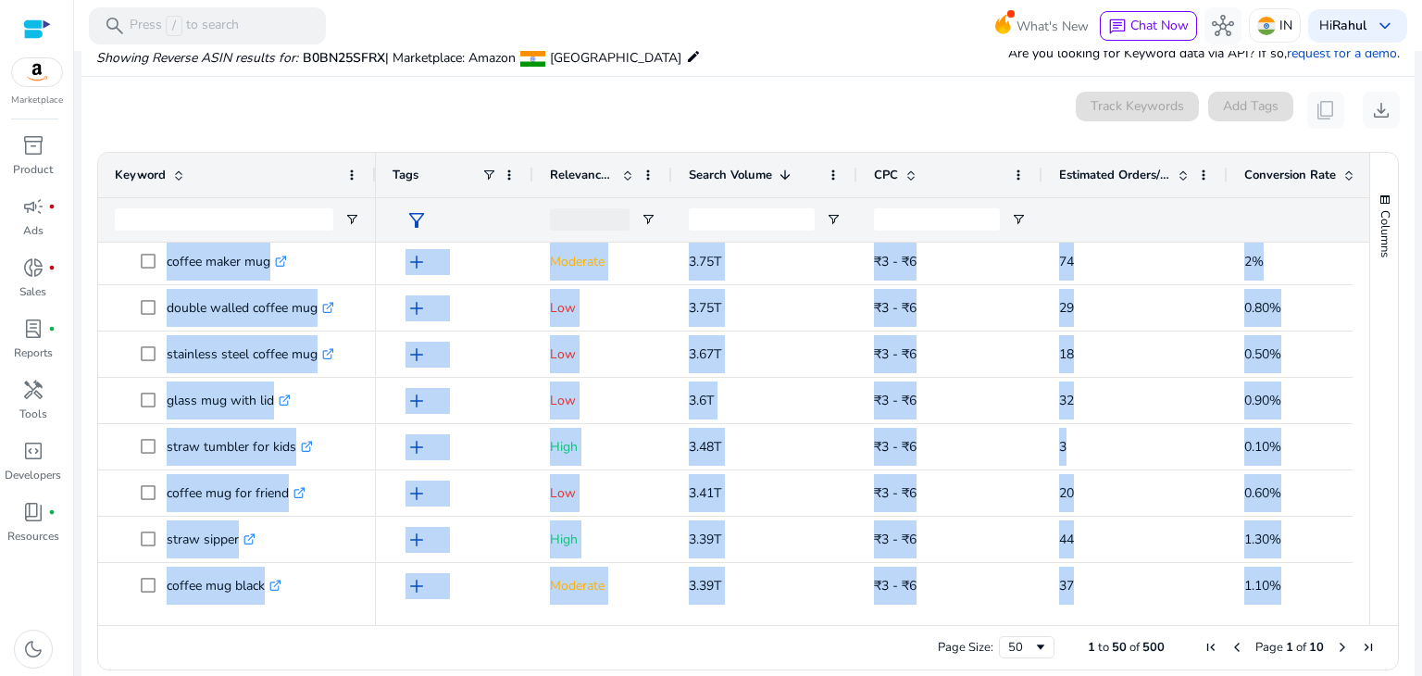
click at [1339, 647] on span "Next Page" at bounding box center [1342, 647] width 15 height 15
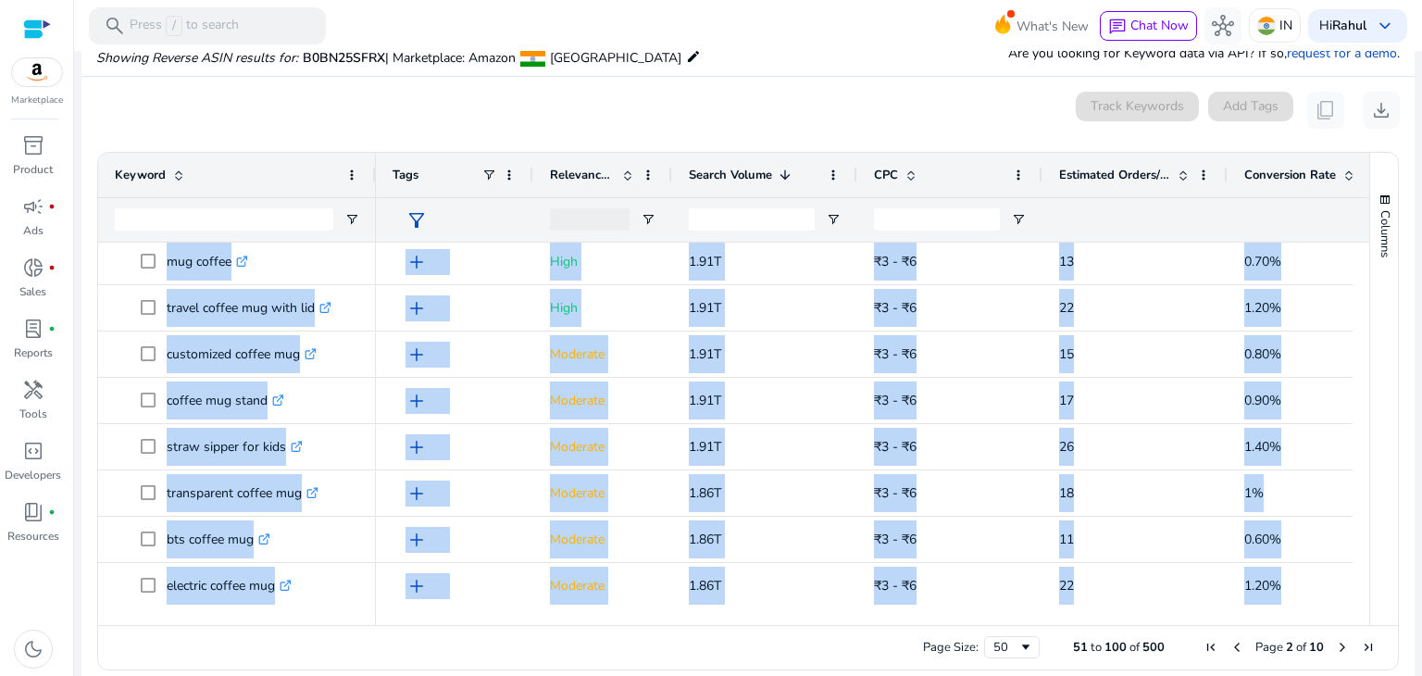
scroll to position [1115, 0]
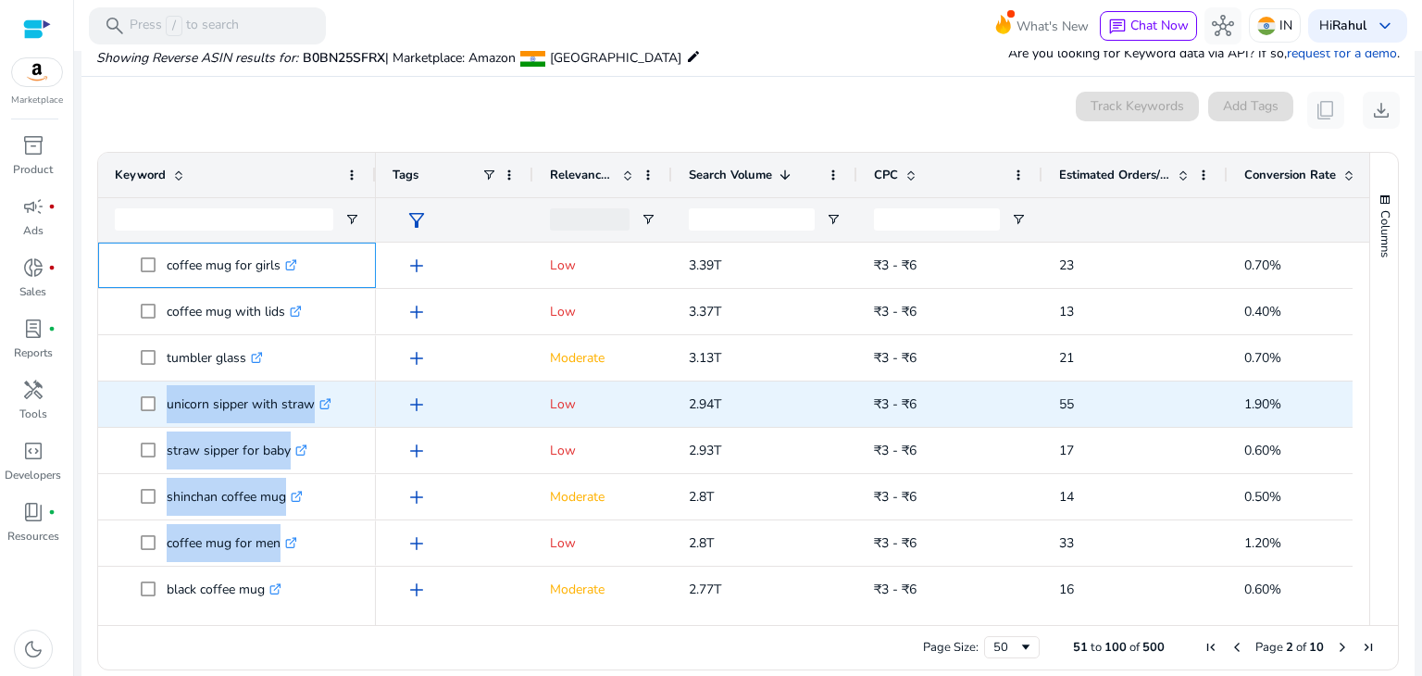
drag, startPoint x: 166, startPoint y: 262, endPoint x: 128, endPoint y: 406, distance: 149.3
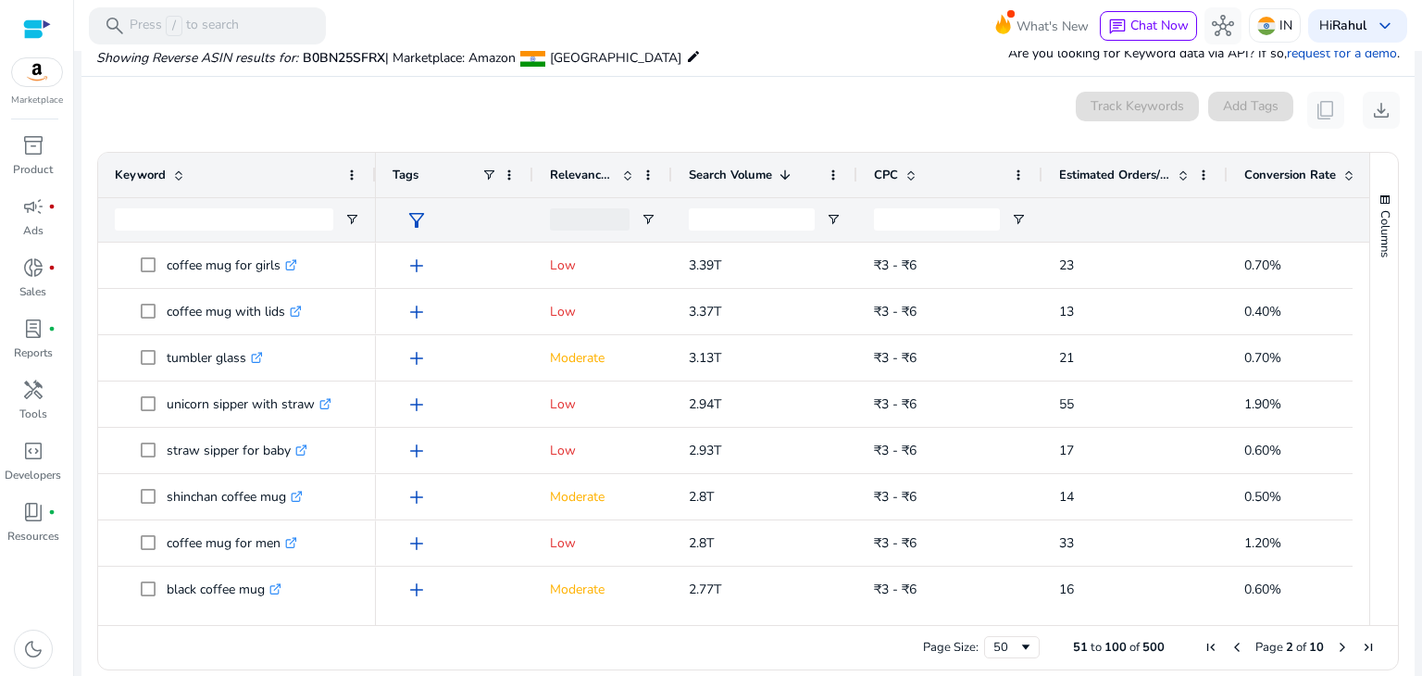
click at [263, 119] on div "0 keyword(s) selected Track Keywords Add Tags content_copy download" at bounding box center [747, 110] width 1303 height 37
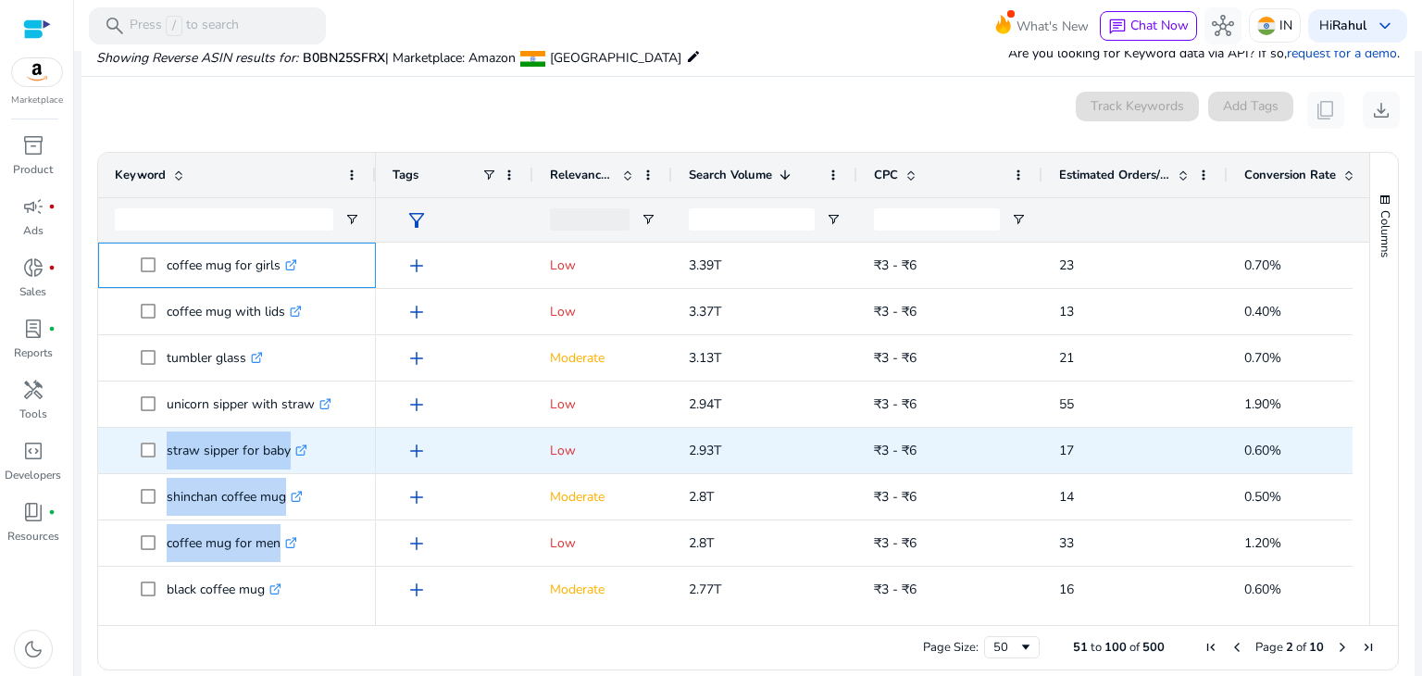
drag, startPoint x: 166, startPoint y: 266, endPoint x: 162, endPoint y: 465, distance: 199.1
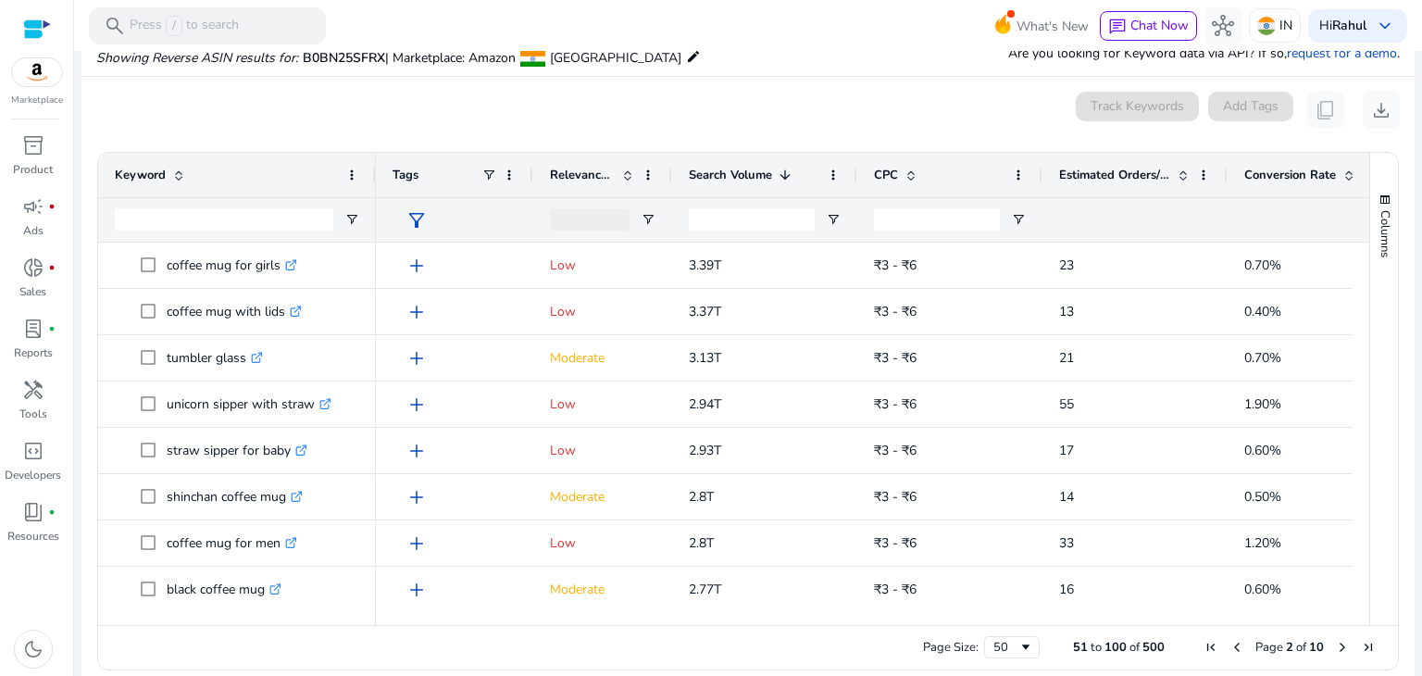
click at [346, 101] on div "0 keyword(s) selected Track Keywords Add Tags content_copy download" at bounding box center [747, 110] width 1303 height 37
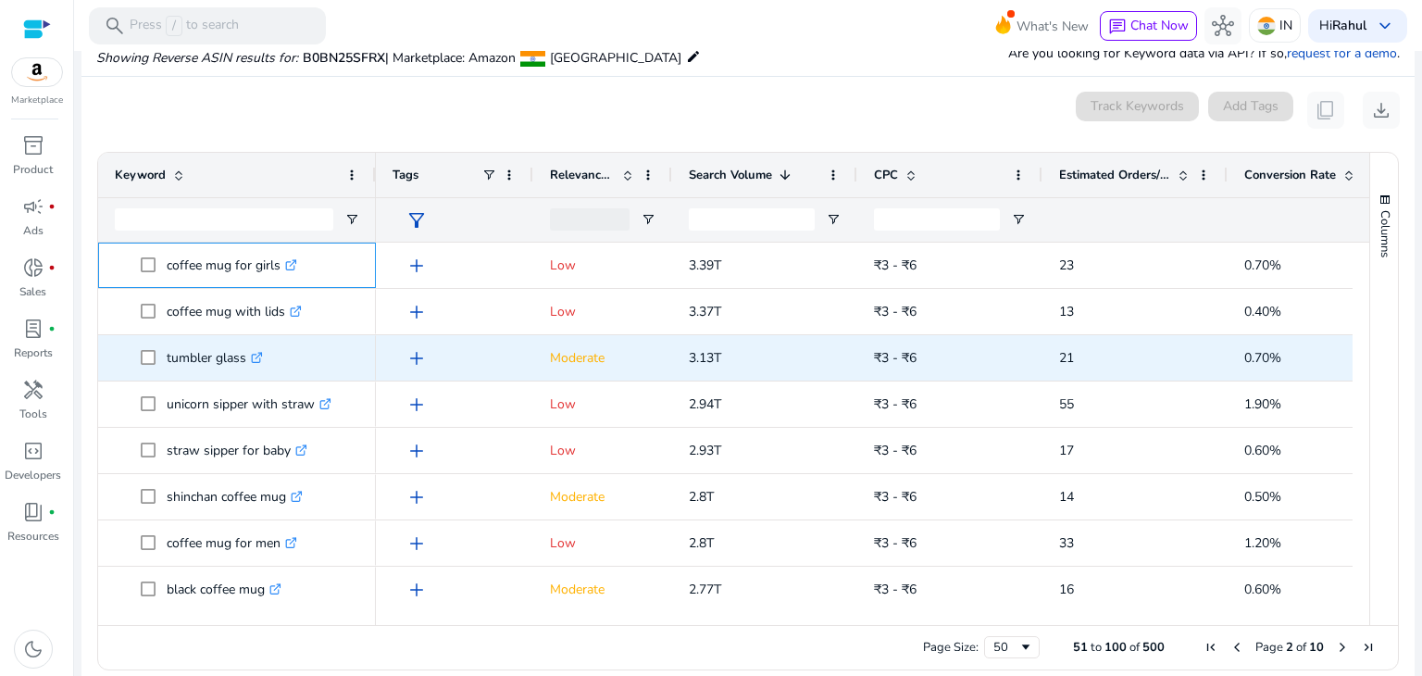
drag, startPoint x: 167, startPoint y: 268, endPoint x: 243, endPoint y: 363, distance: 122.5
copy div "coffee mug for girls .st0{fill:#2c8af8} coffee mug with lids .st0{fill:#2c8af8}…"
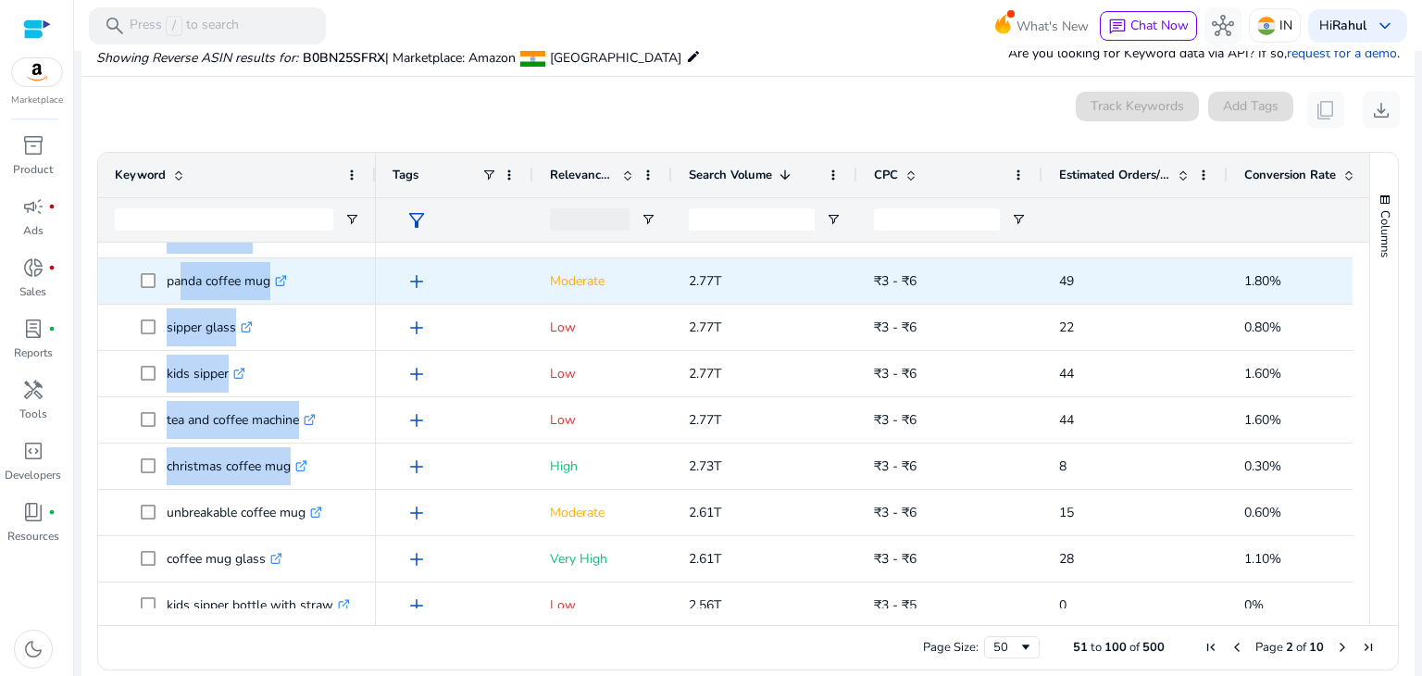
scroll to position [0, 0]
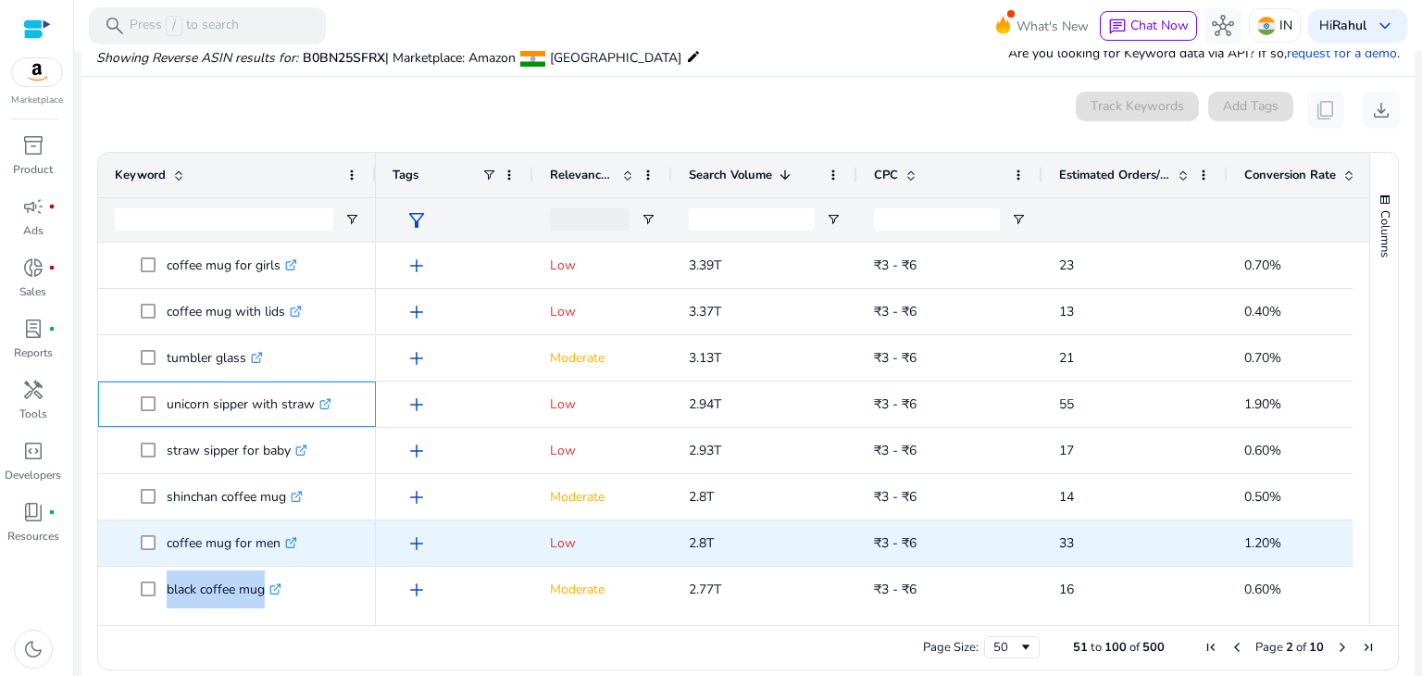
drag, startPoint x: 168, startPoint y: 403, endPoint x: 280, endPoint y: 548, distance: 184.1
copy div "unicorn sipper with straw .st0{fill:#2c8af8} straw sipper for baby .st0{fill:#2…"
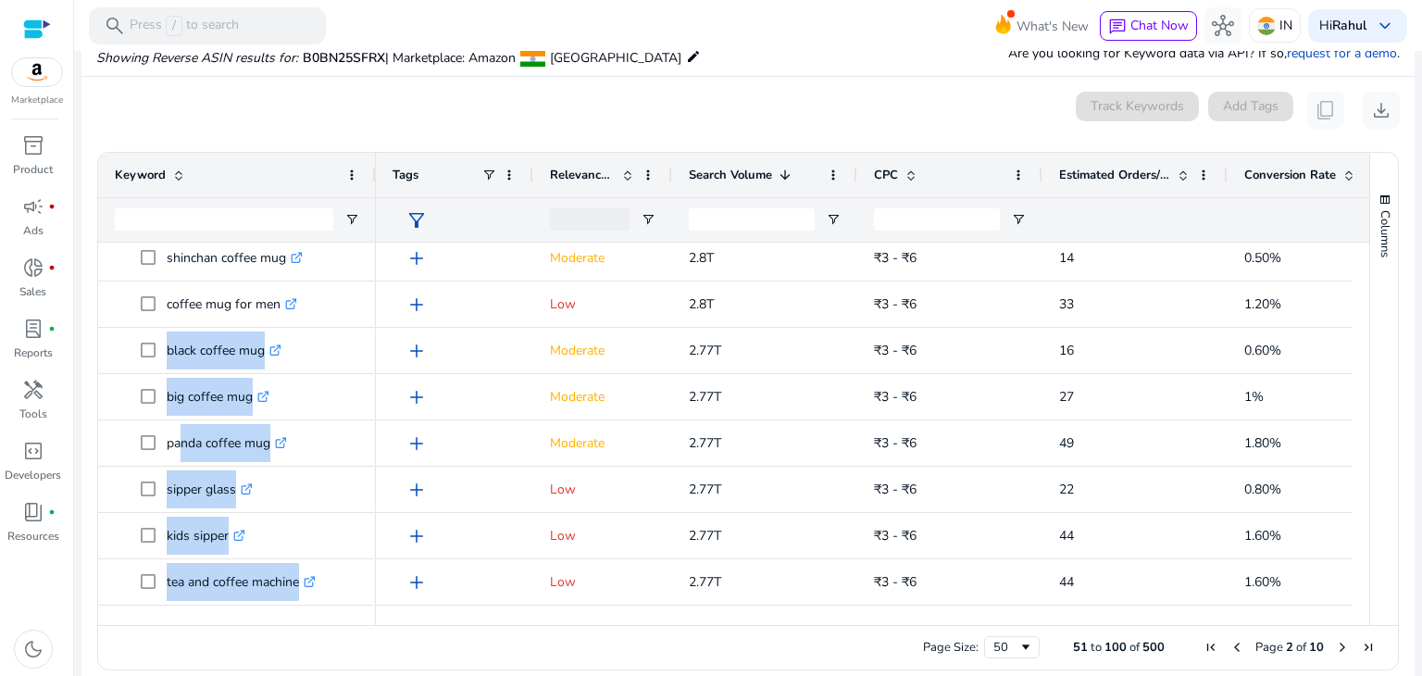
scroll to position [270, 0]
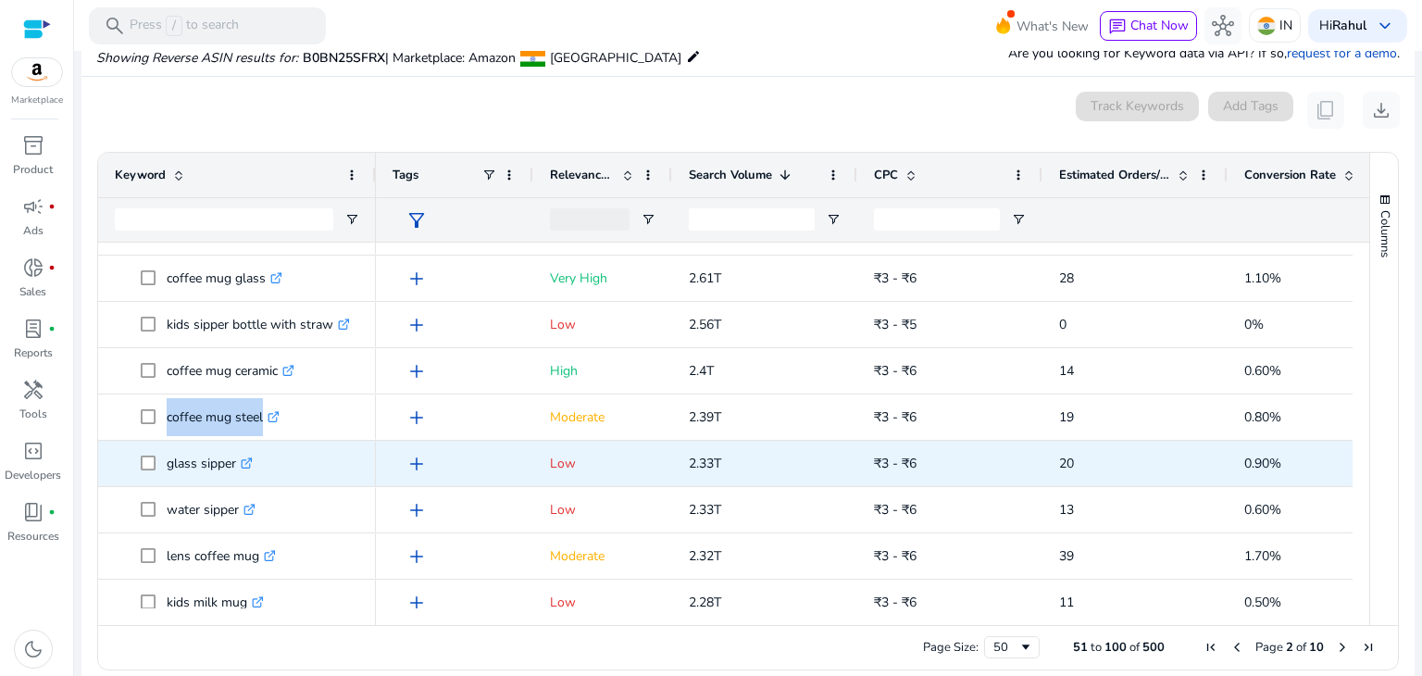
drag, startPoint x: 162, startPoint y: 559, endPoint x: 168, endPoint y: 465, distance: 94.6
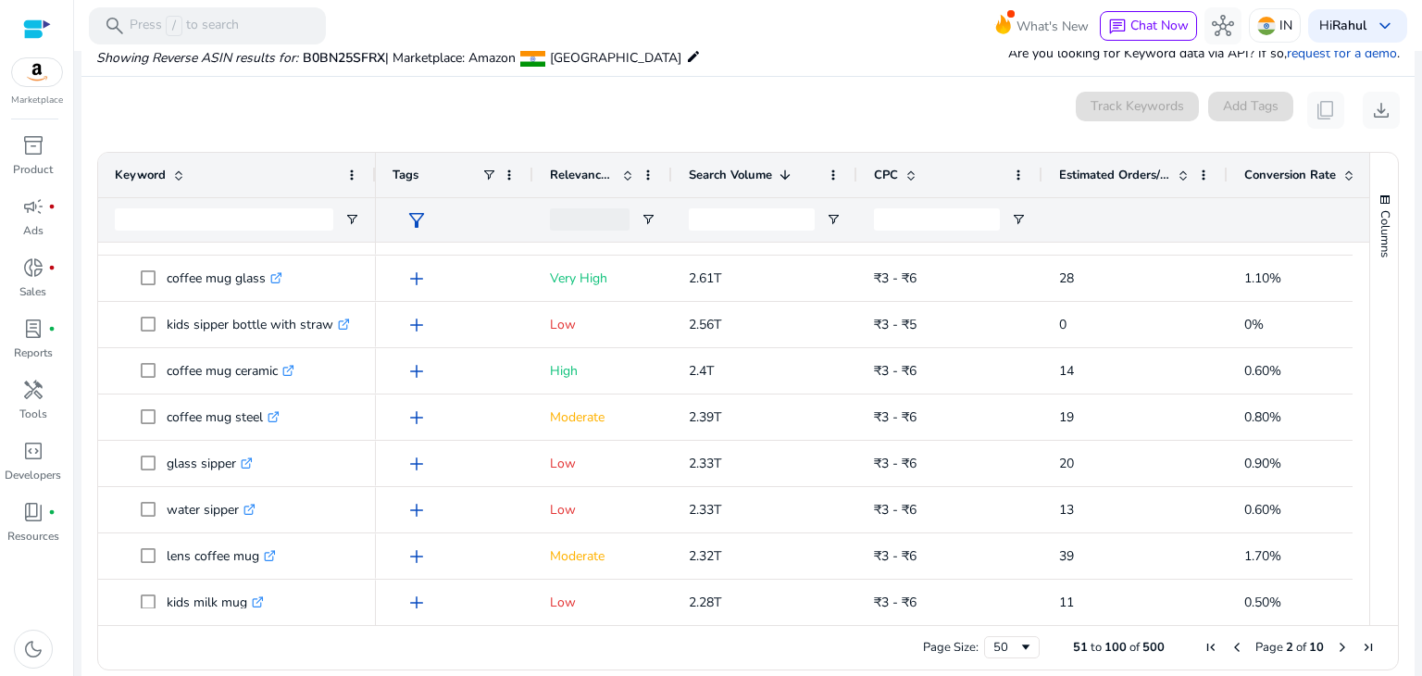
click at [93, 421] on ag-grid-angular "Press SPACE to select this row. Drag here to set row groups Drag here to set co…" at bounding box center [747, 411] width 1331 height 537
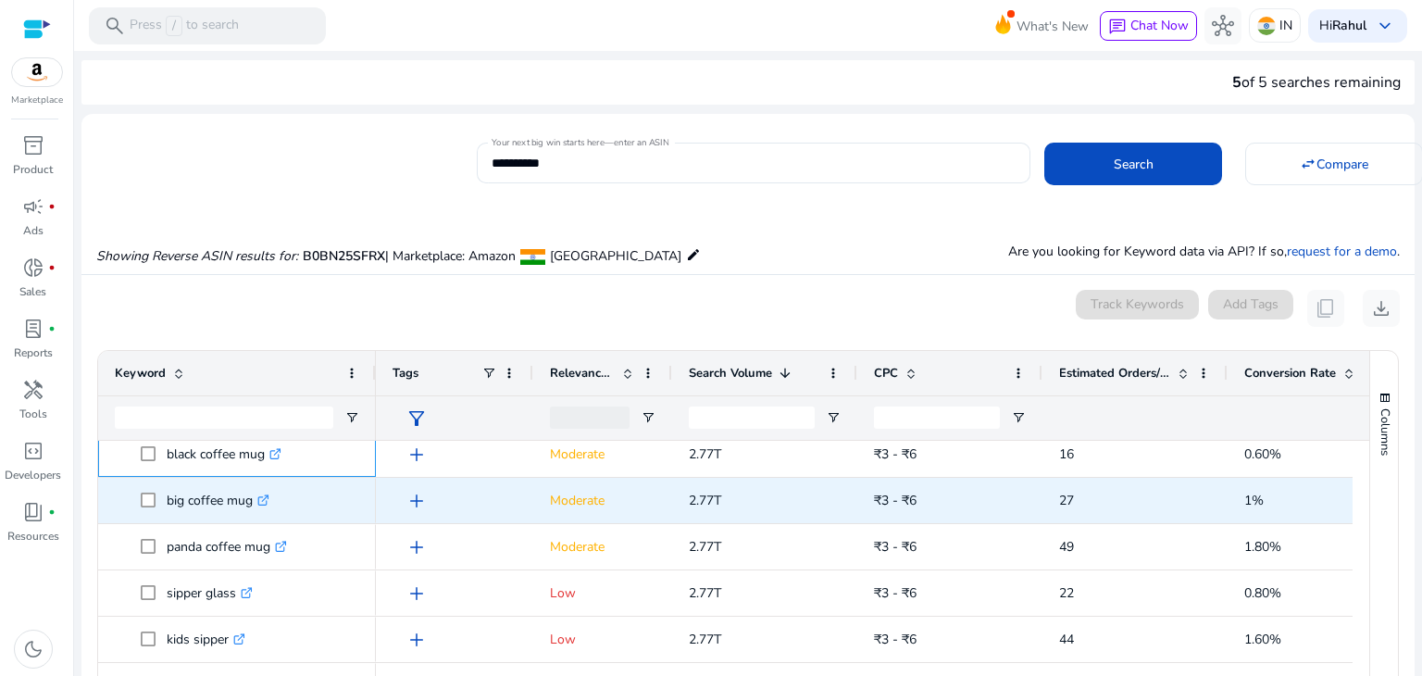
drag, startPoint x: 168, startPoint y: 459, endPoint x: 259, endPoint y: 502, distance: 100.2
copy div "black coffee mug .st0{fill:#2c8af8} big coffee mug"
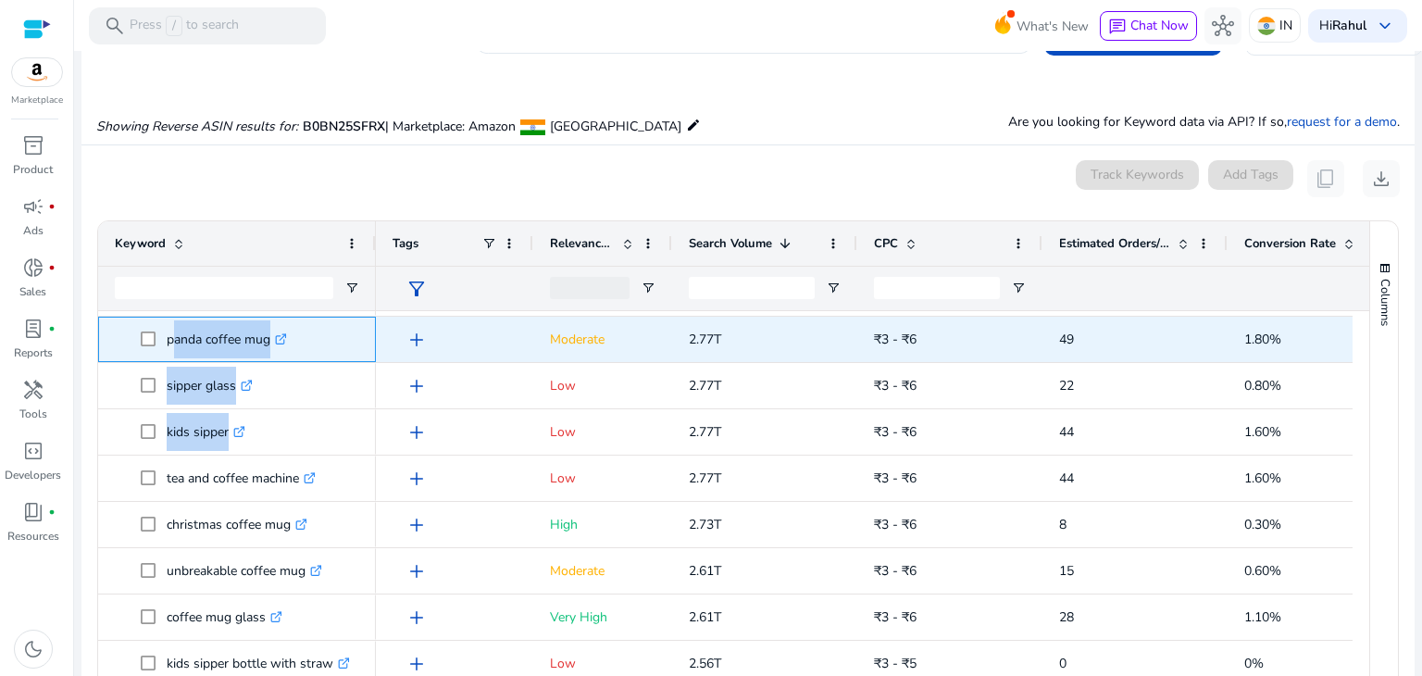
click at [170, 349] on p "panda coffee mug .st0{fill:#2c8af8}" at bounding box center [227, 339] width 120 height 38
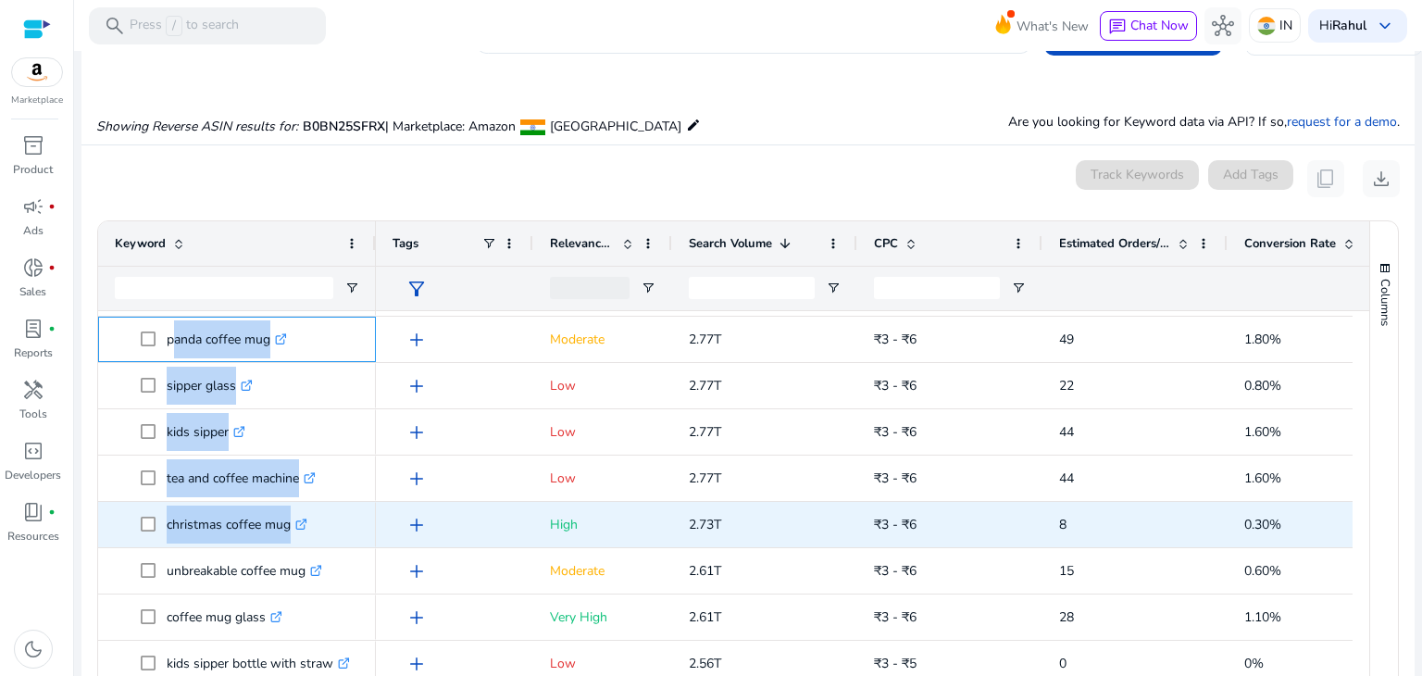
drag, startPoint x: 167, startPoint y: 342, endPoint x: 320, endPoint y: 538, distance: 249.3
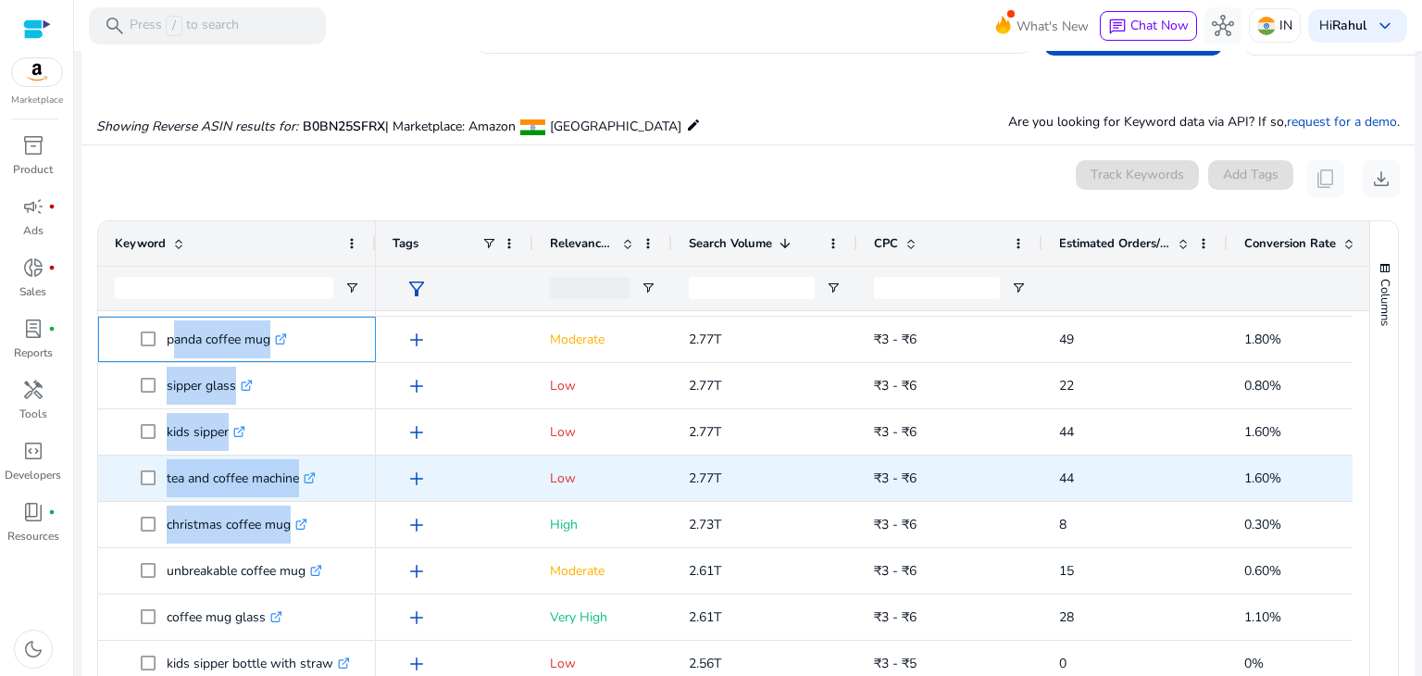
copy div "panda coffee mug .st0{fill:#2c8af8} sipper glass .st0{fill:#2c8af8} kids sipper…"
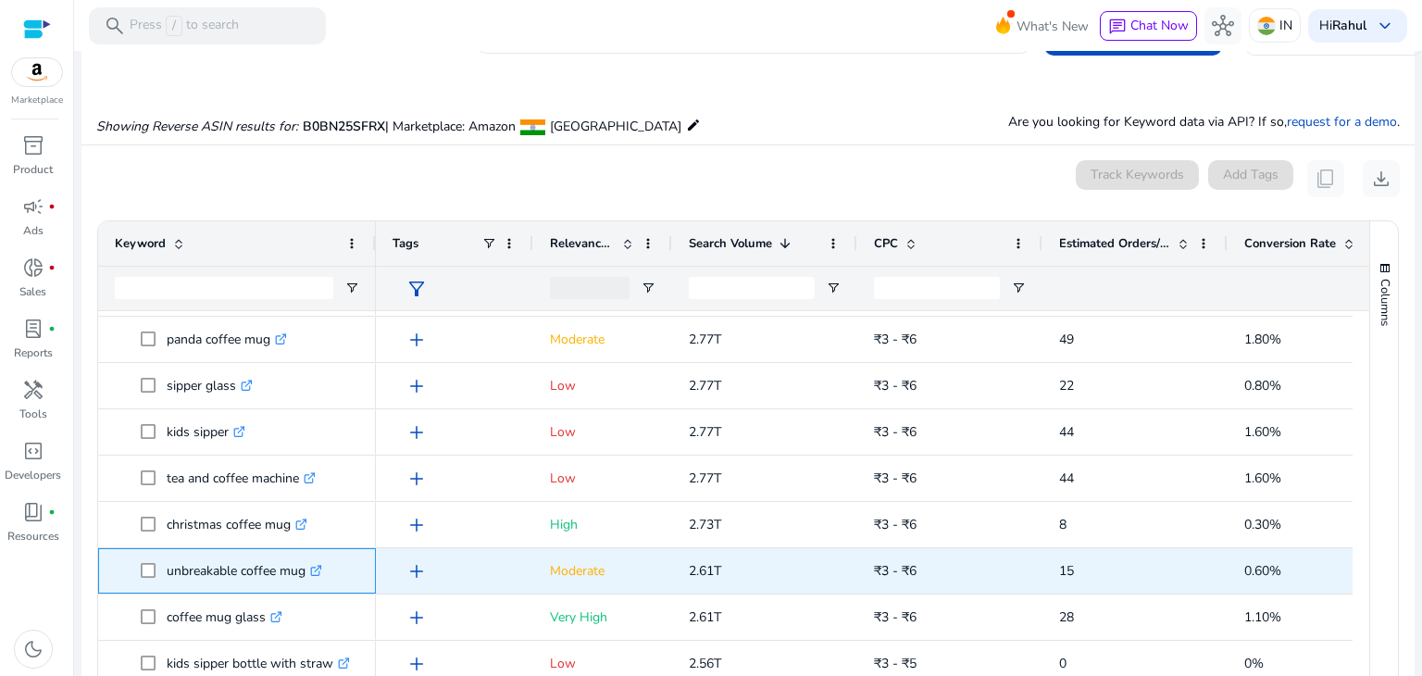
click at [104, 567] on div "unbreakable coffee mug .st0{fill:#2c8af8}" at bounding box center [237, 570] width 278 height 45
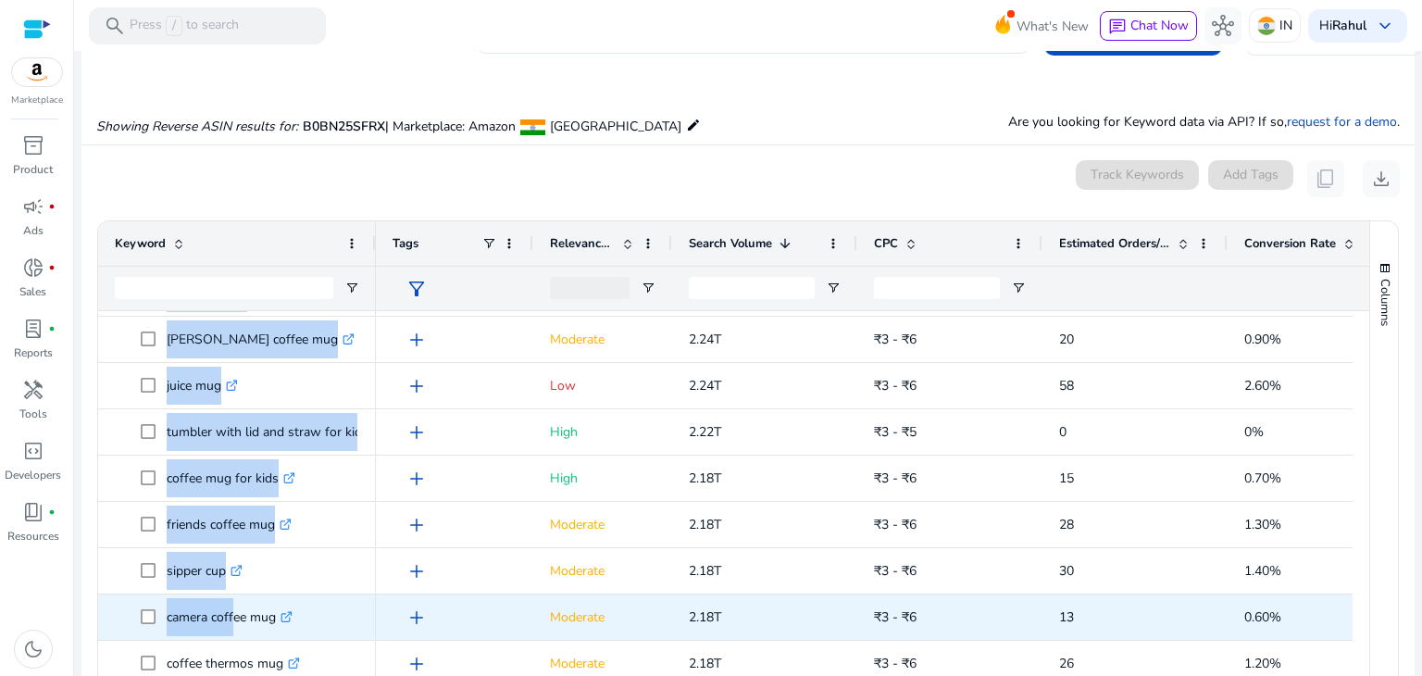
scroll to position [1059, 0]
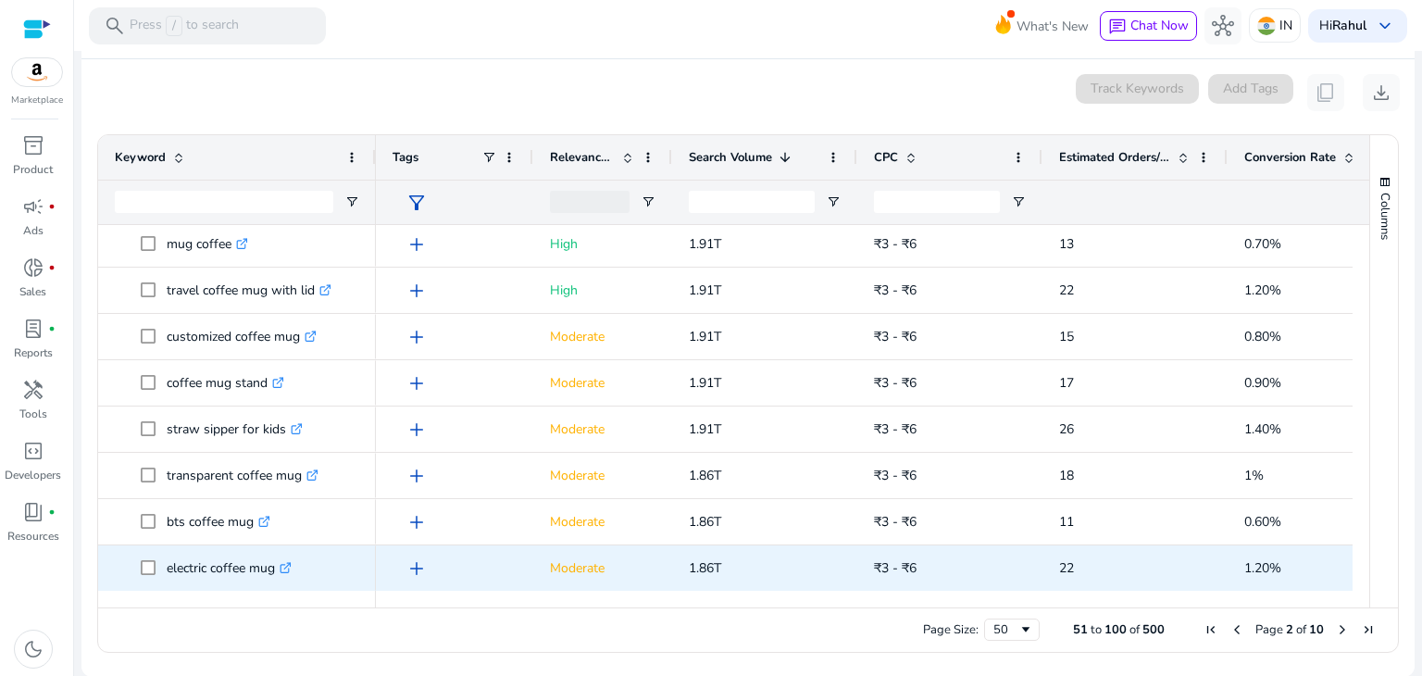
drag, startPoint x: 167, startPoint y: 572, endPoint x: 276, endPoint y: 575, distance: 109.3
copy div "unbreakable coffee mug .st0{fill:#2c8af8} coffee with free mug .st0{fill:#2c8af…"
